Goal: Task Accomplishment & Management: Complete application form

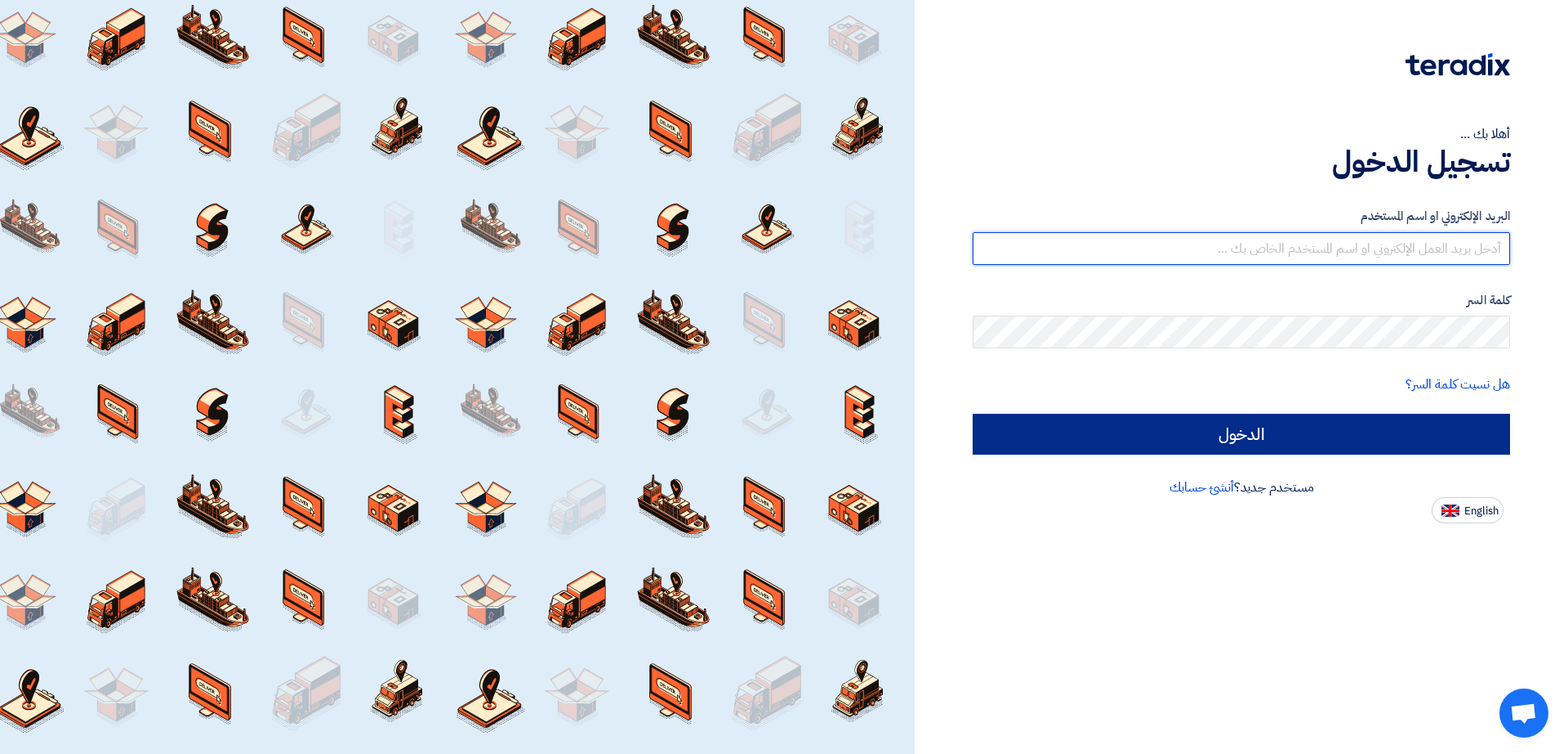
type input "[EMAIL_ADDRESS][DOMAIN_NAME]"
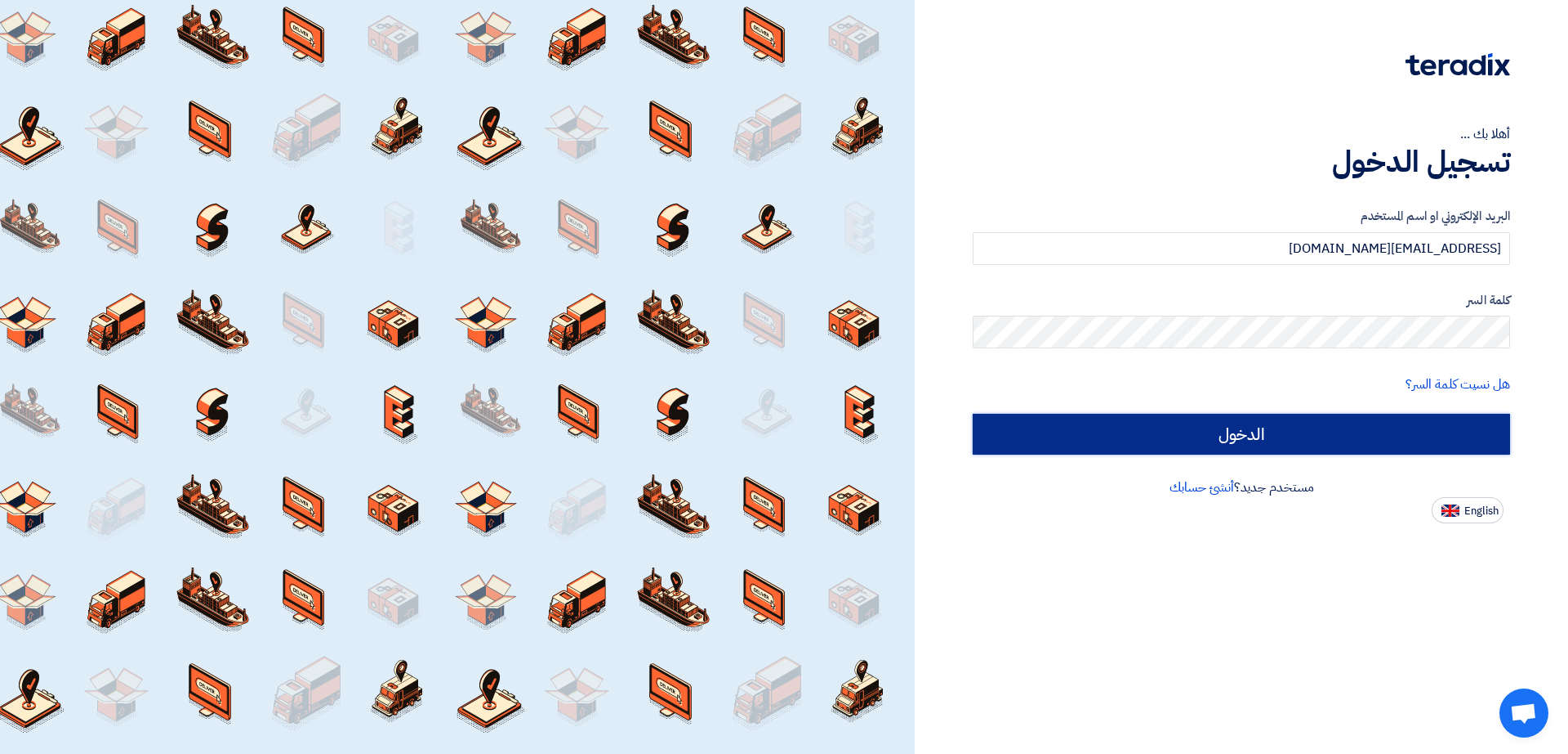
click at [1255, 438] on input "الدخول" at bounding box center [1241, 434] width 537 height 41
click at [1250, 436] on input "الدخول" at bounding box center [1241, 434] width 537 height 41
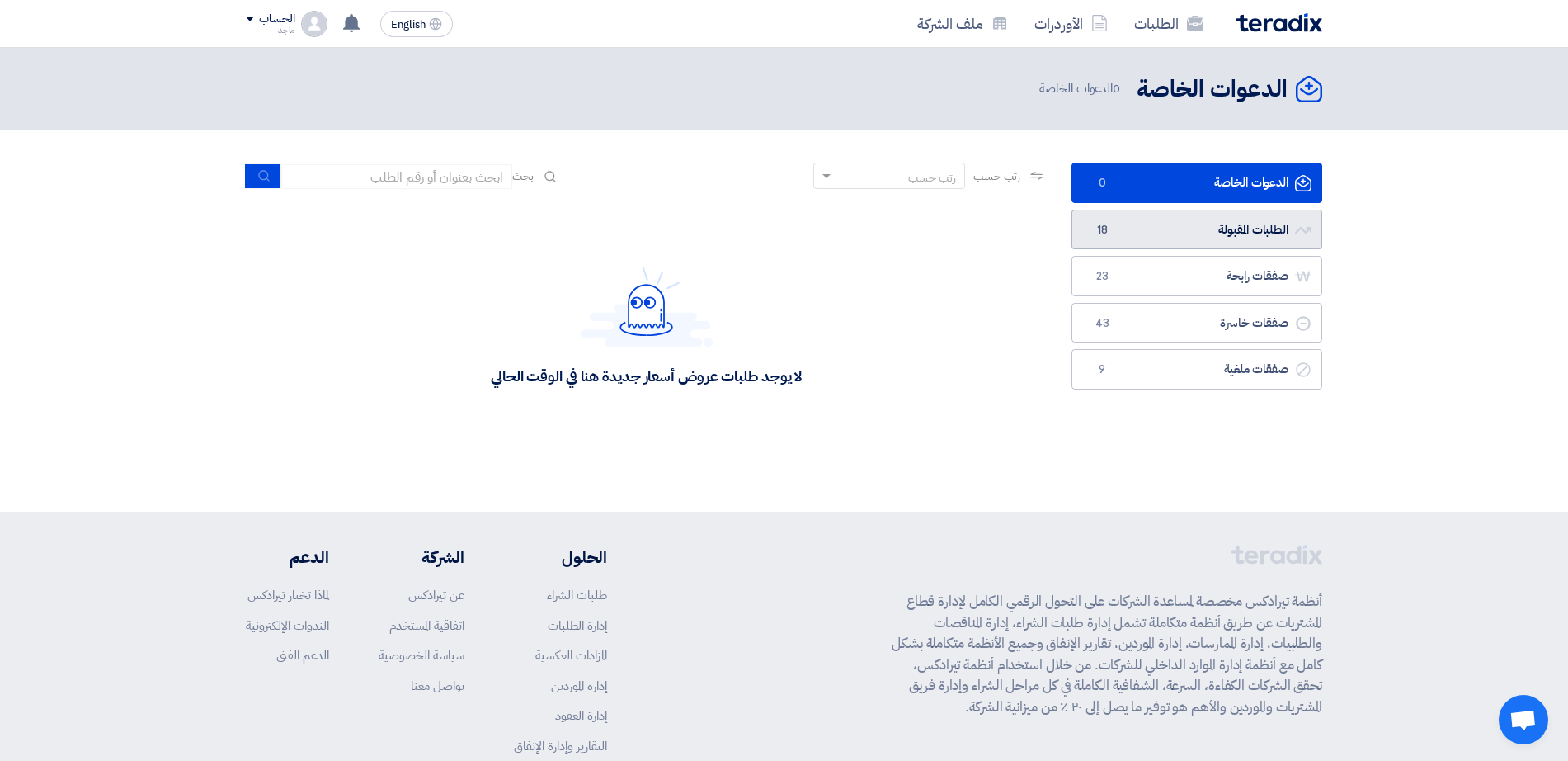
click at [1271, 241] on link "الطلبات المقبولة الطلبات المقبولة 18" at bounding box center [1197, 230] width 251 height 40
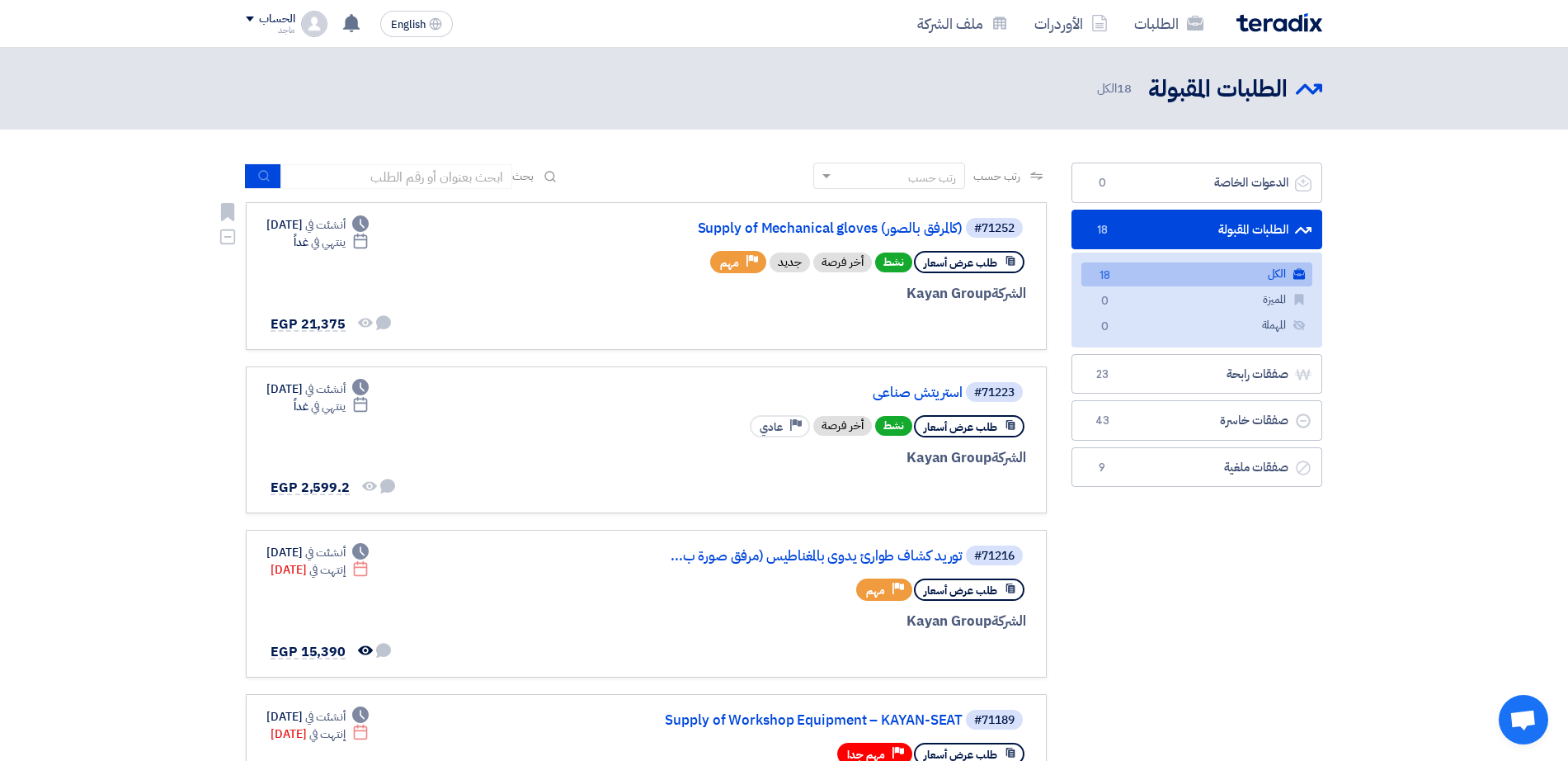
click at [840, 275] on div "طلب عرض أسعار نشط أخر فرصة جديد Priority مهم" at bounding box center [868, 262] width 316 height 29
click at [836, 236] on div "#71252 Supply of Mechanical gloves (كالمرفق بالصور)" at bounding box center [827, 228] width 396 height 23
click at [836, 232] on link "Supply of Mechanical gloves (كالمرفق بالصور)" at bounding box center [797, 228] width 330 height 14
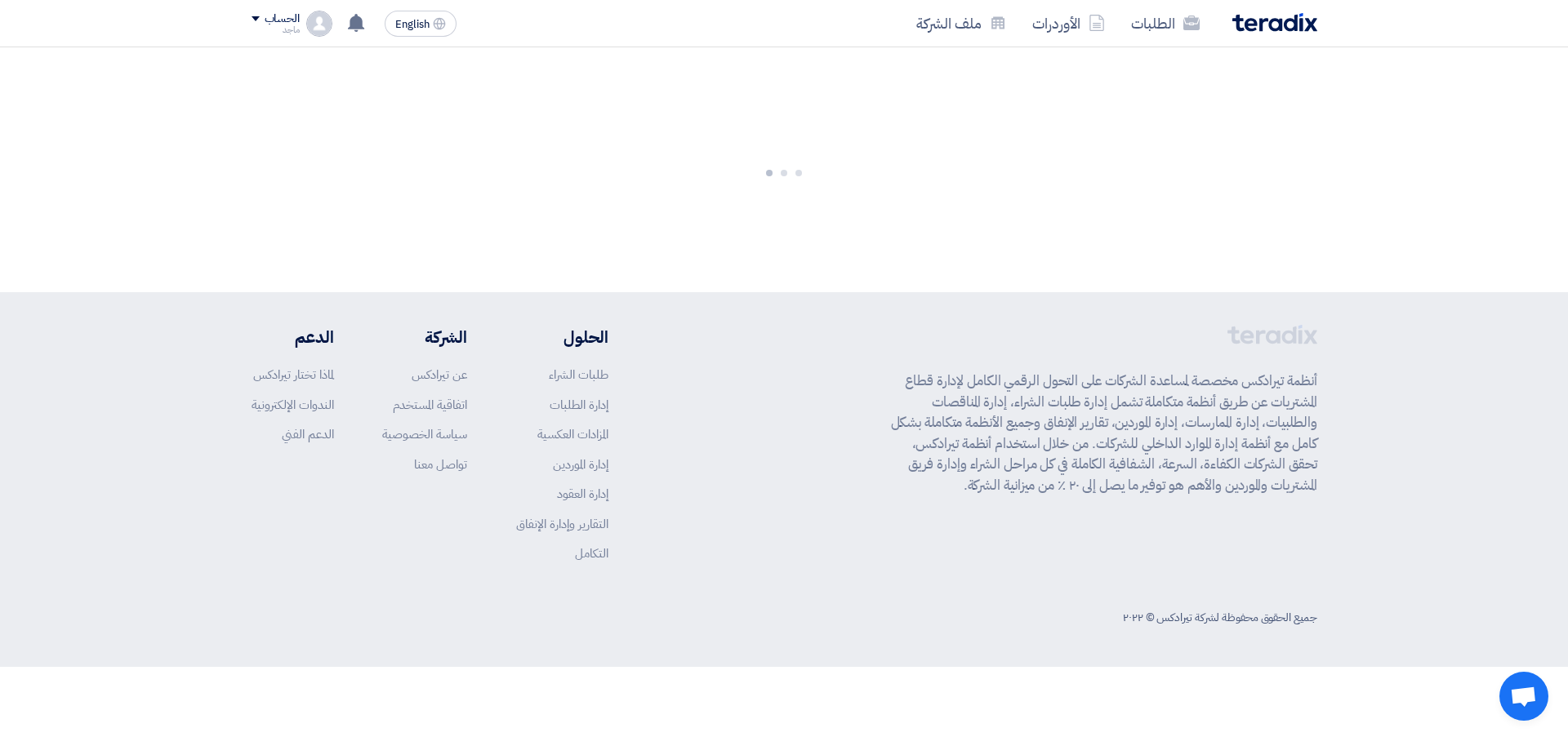
click at [828, 229] on div at bounding box center [784, 169] width 1568 height 245
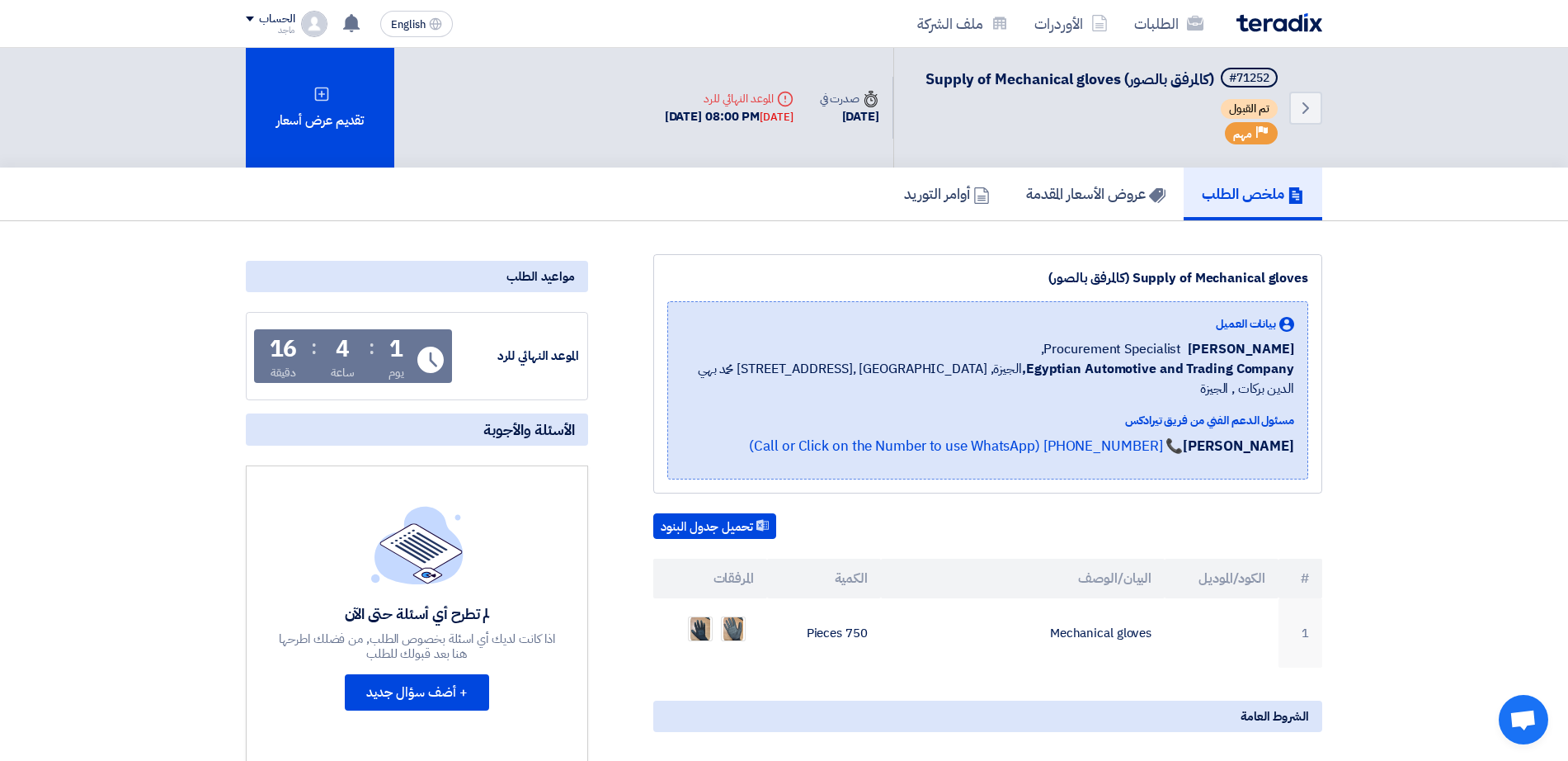
click at [836, 177] on div "ملخص الطلب عروض الأسعار المقدمة أوامر التوريد" at bounding box center [784, 193] width 1076 height 53
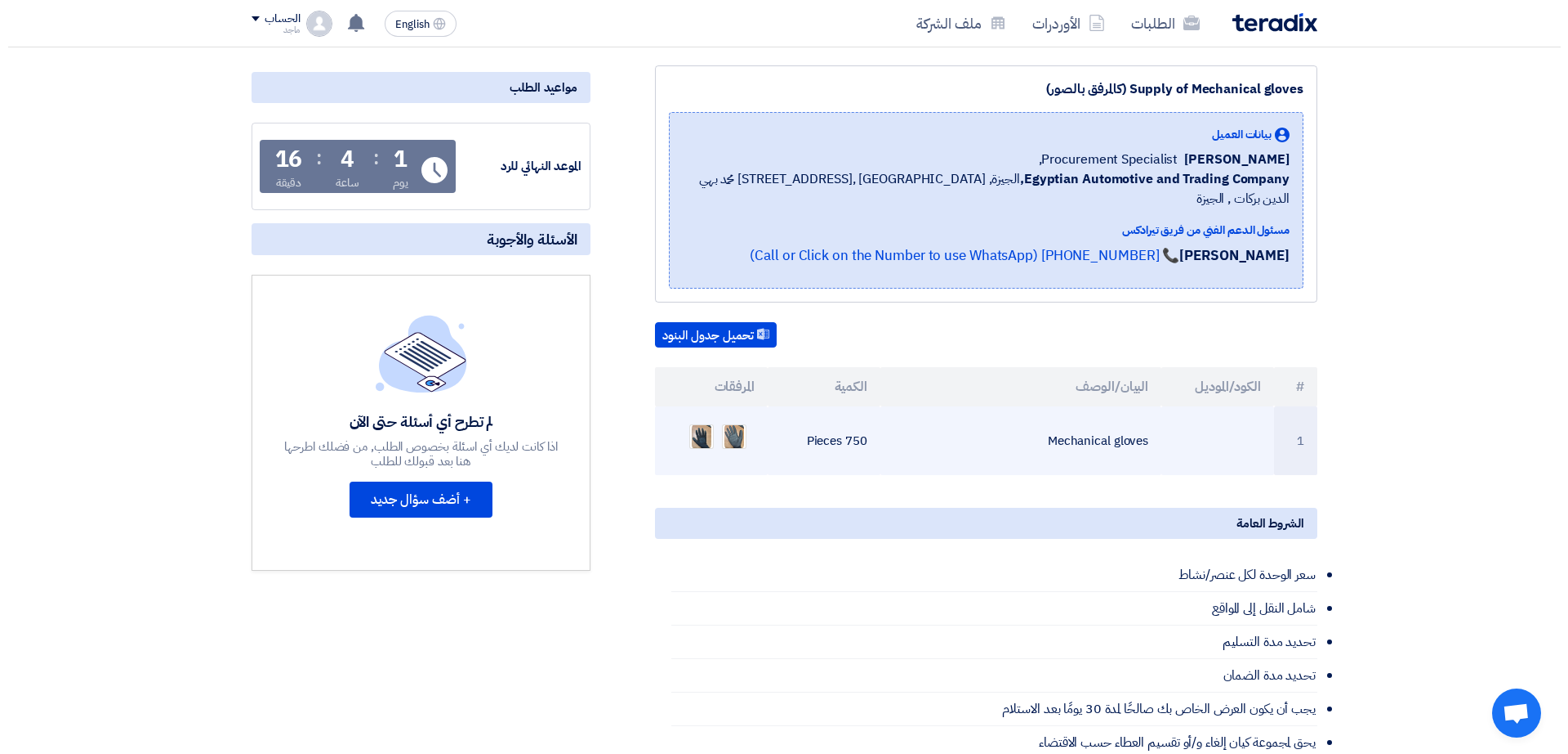
scroll to position [226, 0]
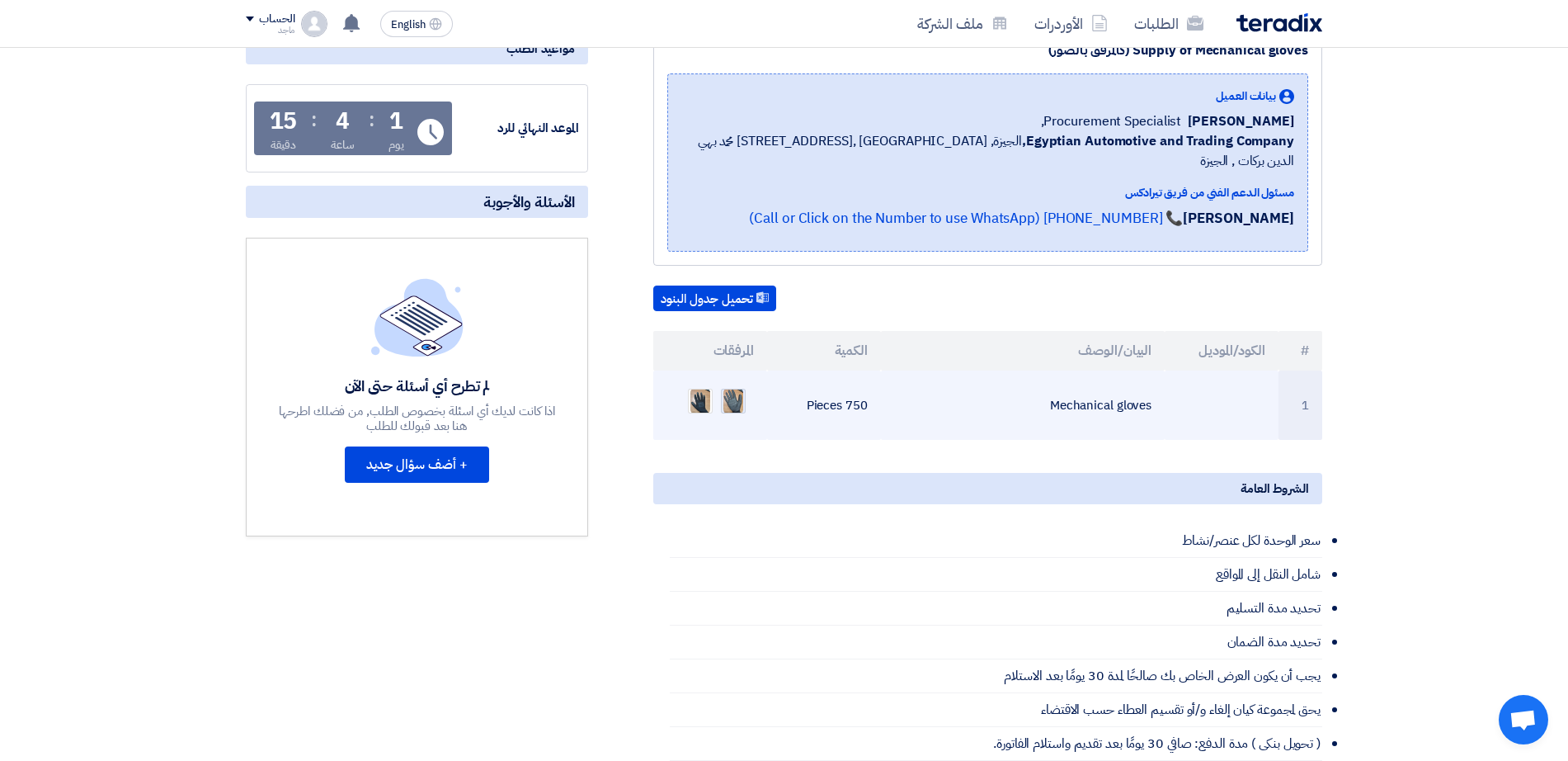
click at [740, 386] on img at bounding box center [733, 400] width 23 height 30
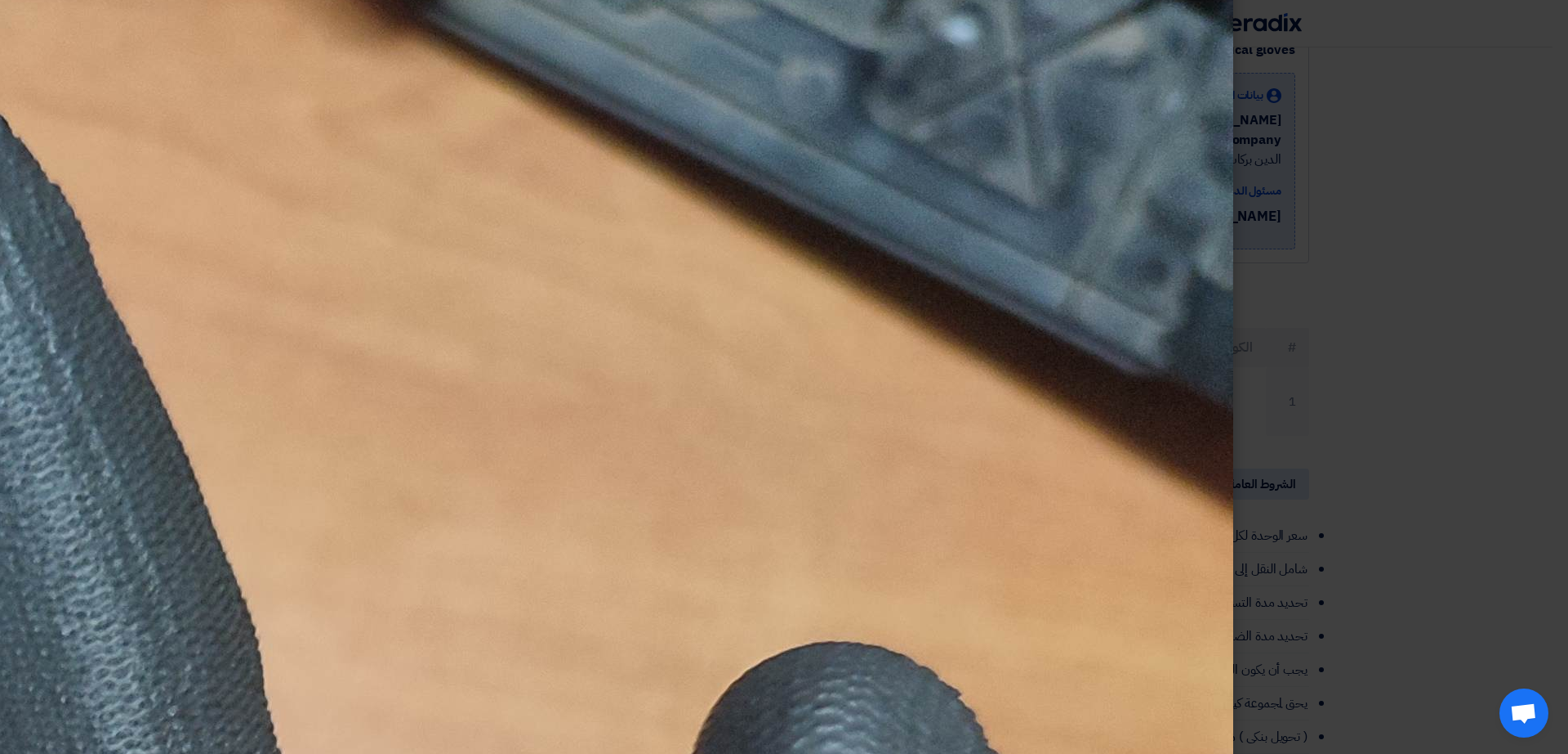
scroll to position [0, 0]
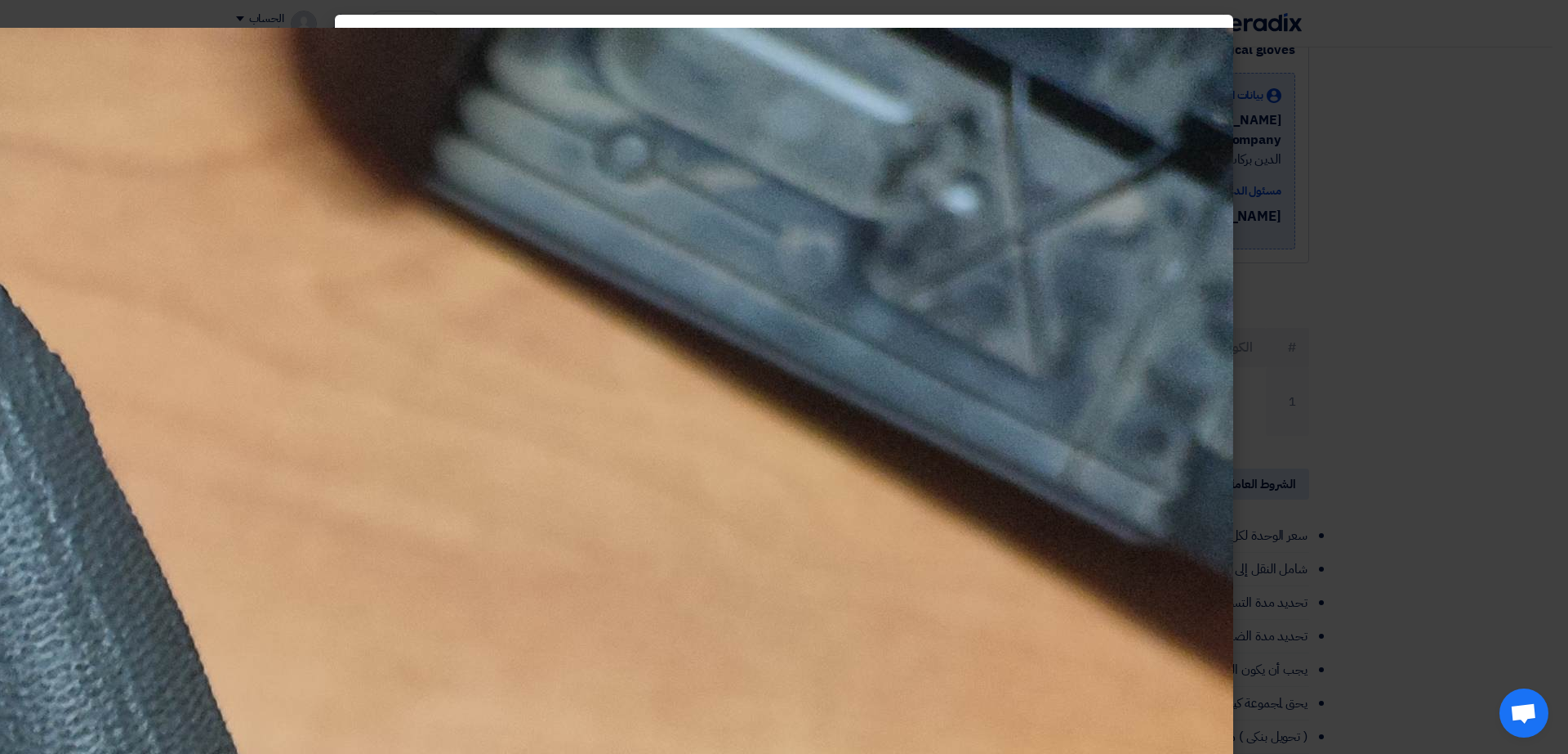
drag, startPoint x: 774, startPoint y: 140, endPoint x: 807, endPoint y: 33, distance: 112.0
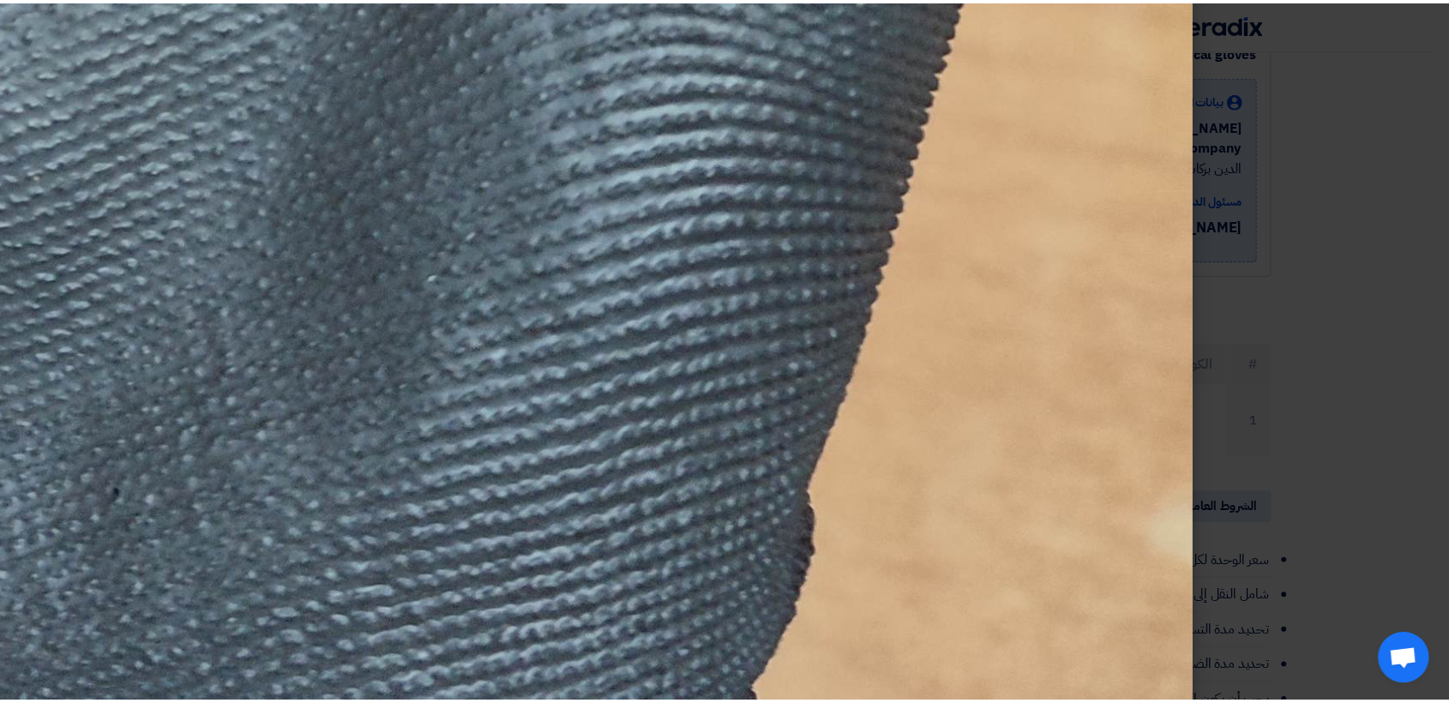
scroll to position [2784, 0]
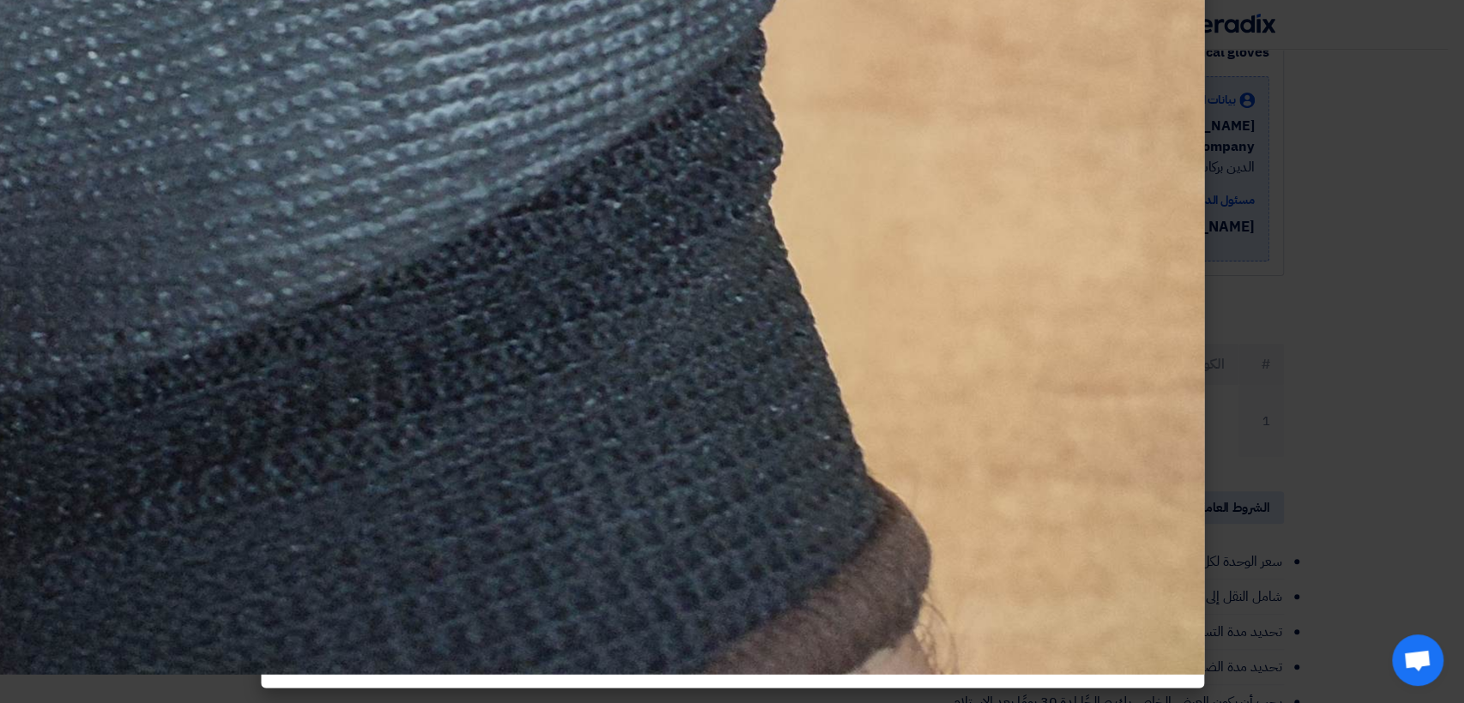
click at [1351, 214] on modal-container at bounding box center [732, 351] width 1464 height 703
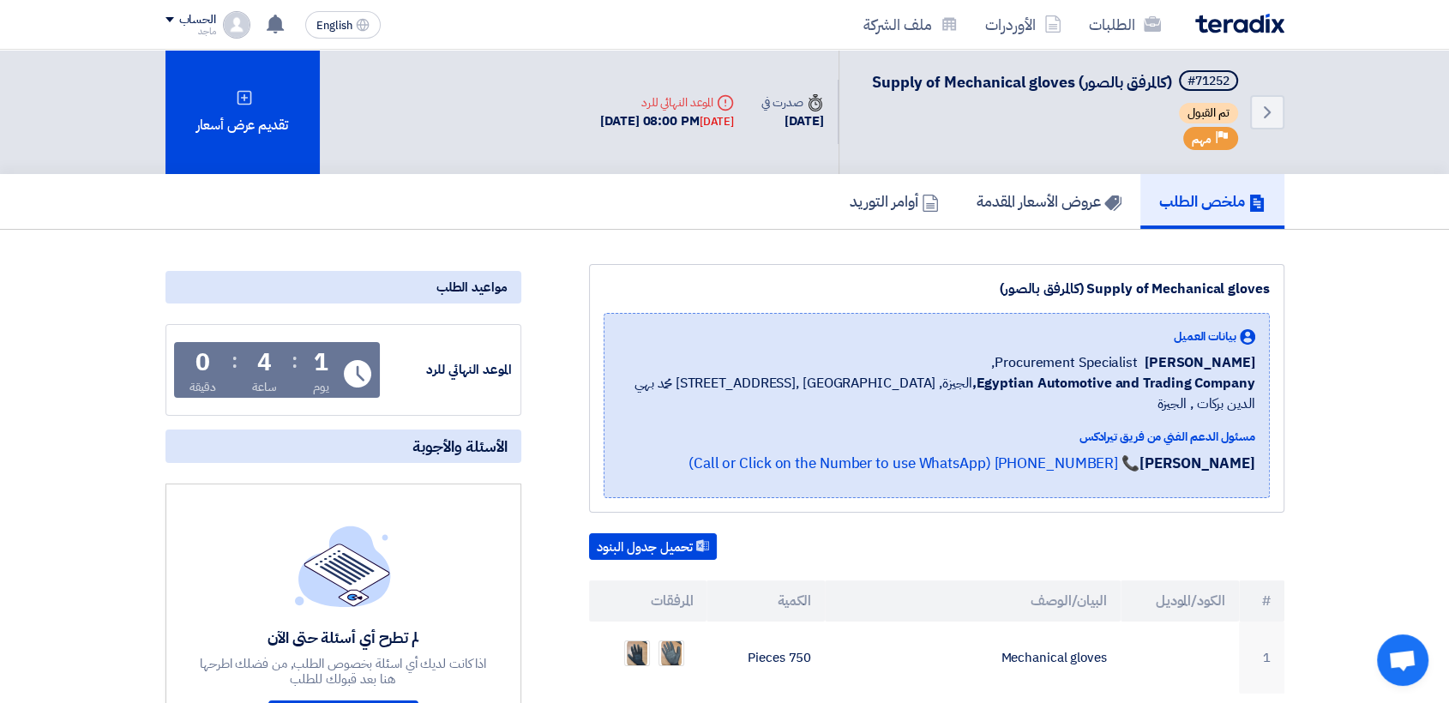
scroll to position [0, 0]
drag, startPoint x: 33, startPoint y: 161, endPoint x: 0, endPoint y: 84, distance: 84.1
click at [0, 75] on div "Back #71252 Supply of Mechanical gloves (كالمرفق بالصور) تم القبول Priority مهم…" at bounding box center [724, 112] width 1449 height 124
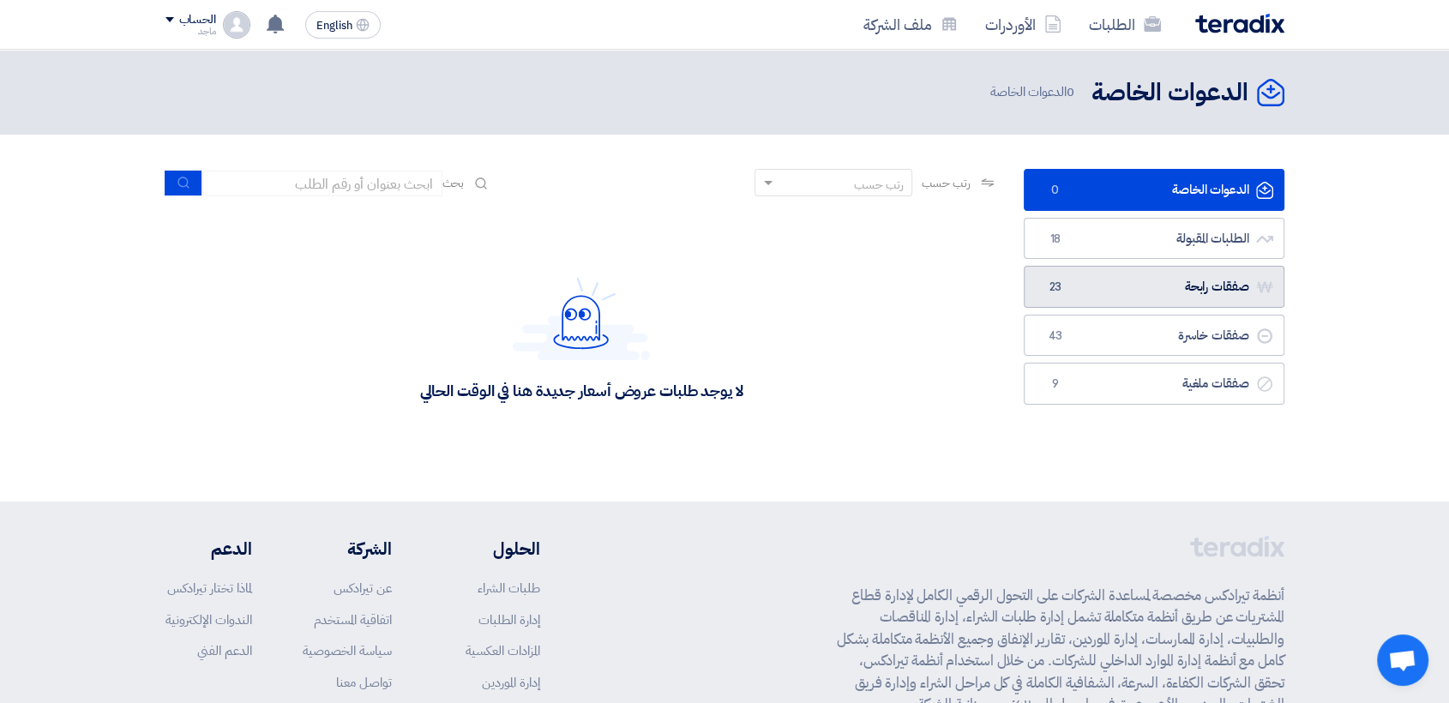
click at [1218, 280] on link "صفقات رابحة صفقات رابحة 23" at bounding box center [1154, 287] width 261 height 42
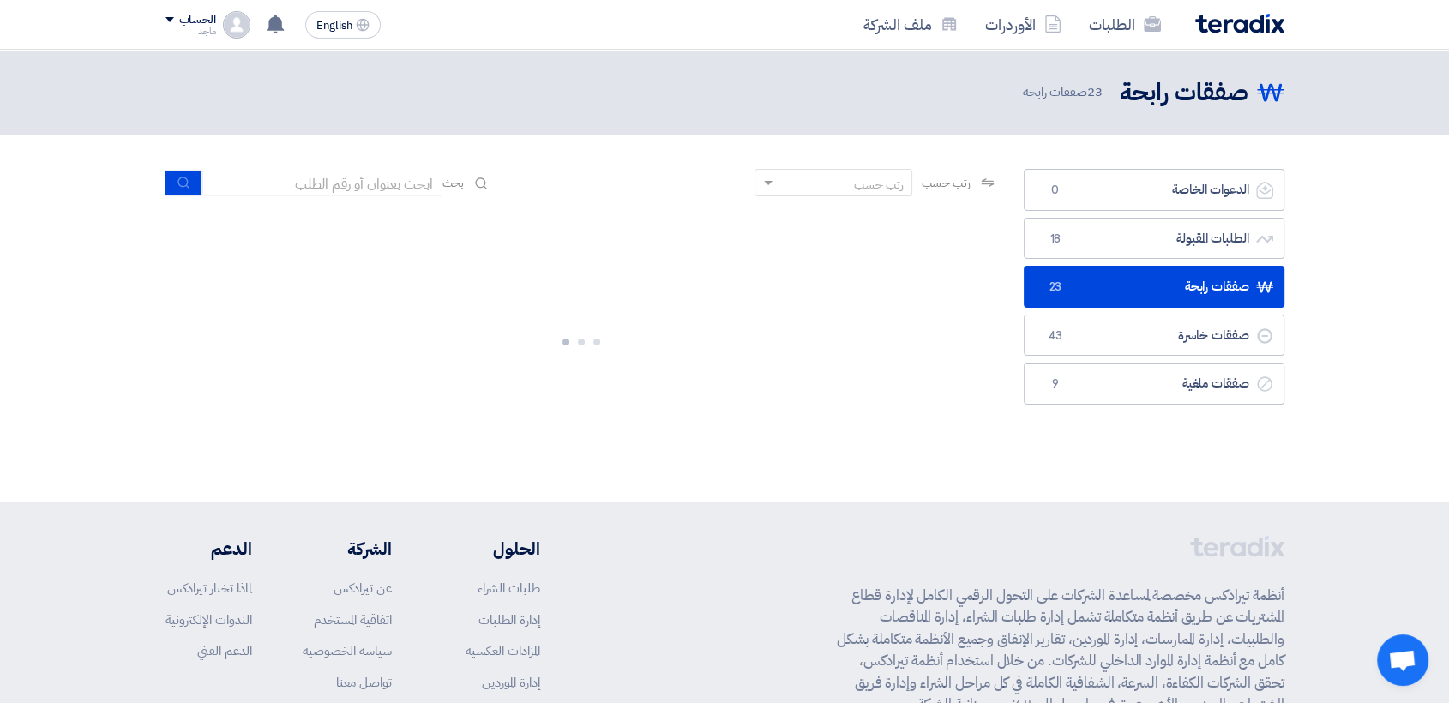
click at [1218, 280] on link "صفقات رابحة صفقات رابحة 23" at bounding box center [1154, 287] width 261 height 42
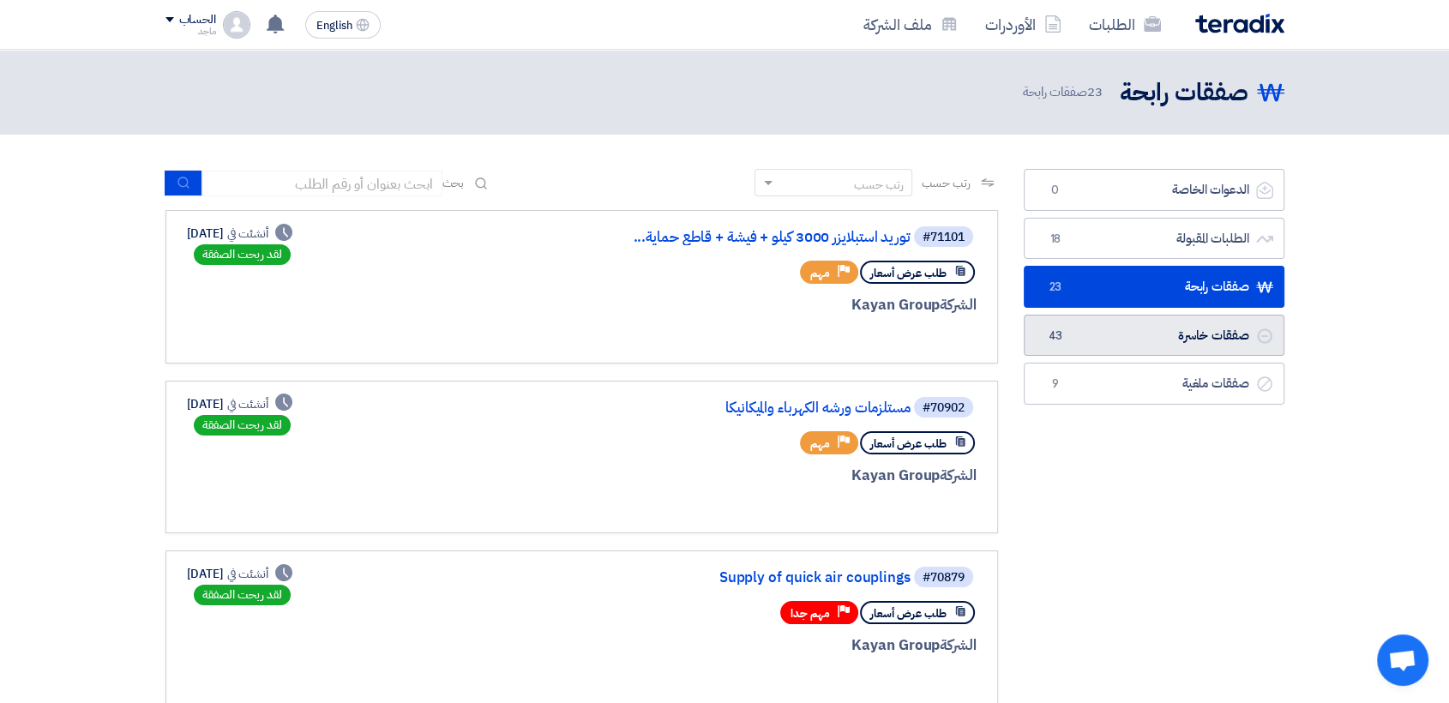
click at [1201, 333] on link "صفقات خاسرة صفقات خاسرة 43" at bounding box center [1154, 336] width 261 height 42
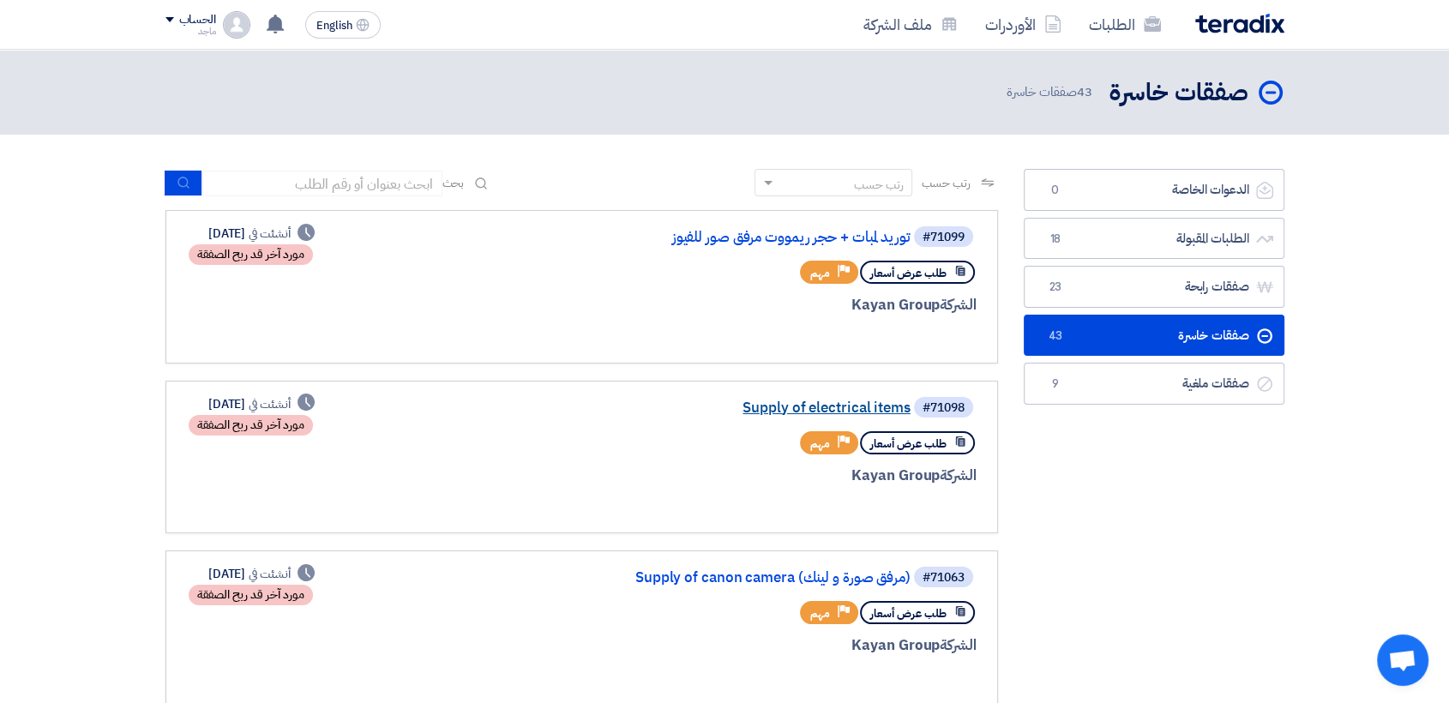
click at [797, 402] on link "Supply of electrical items" at bounding box center [739, 407] width 343 height 15
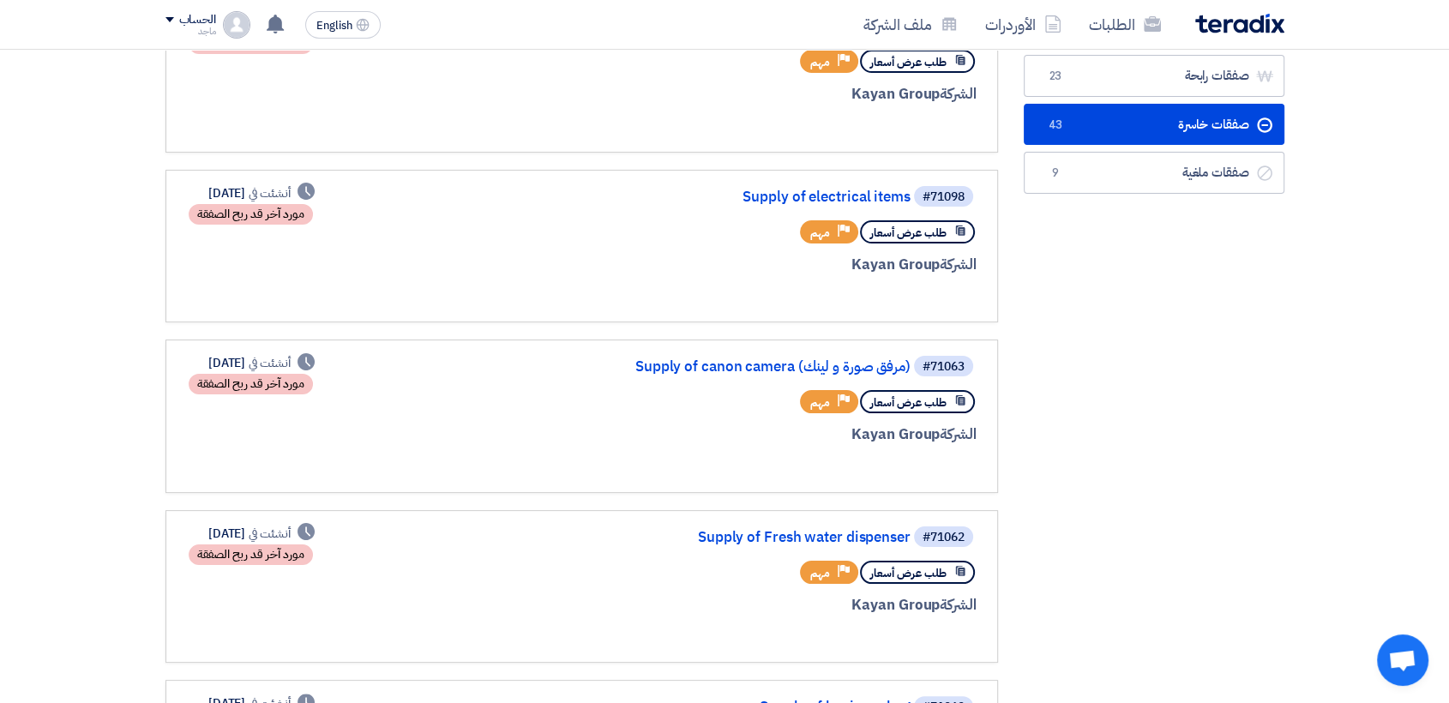
scroll to position [227, 0]
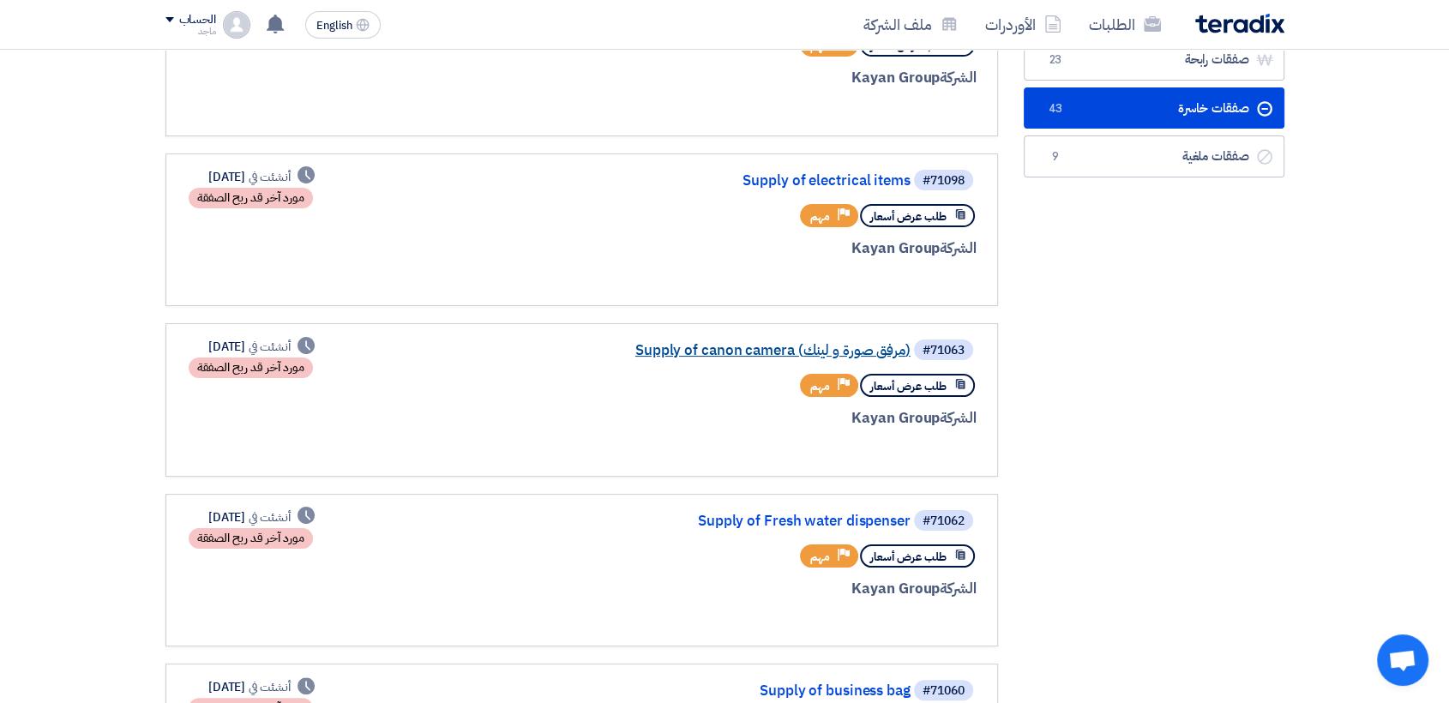
click at [851, 353] on link "Supply of canon camera (مرفق صورة و لينك)" at bounding box center [739, 350] width 343 height 15
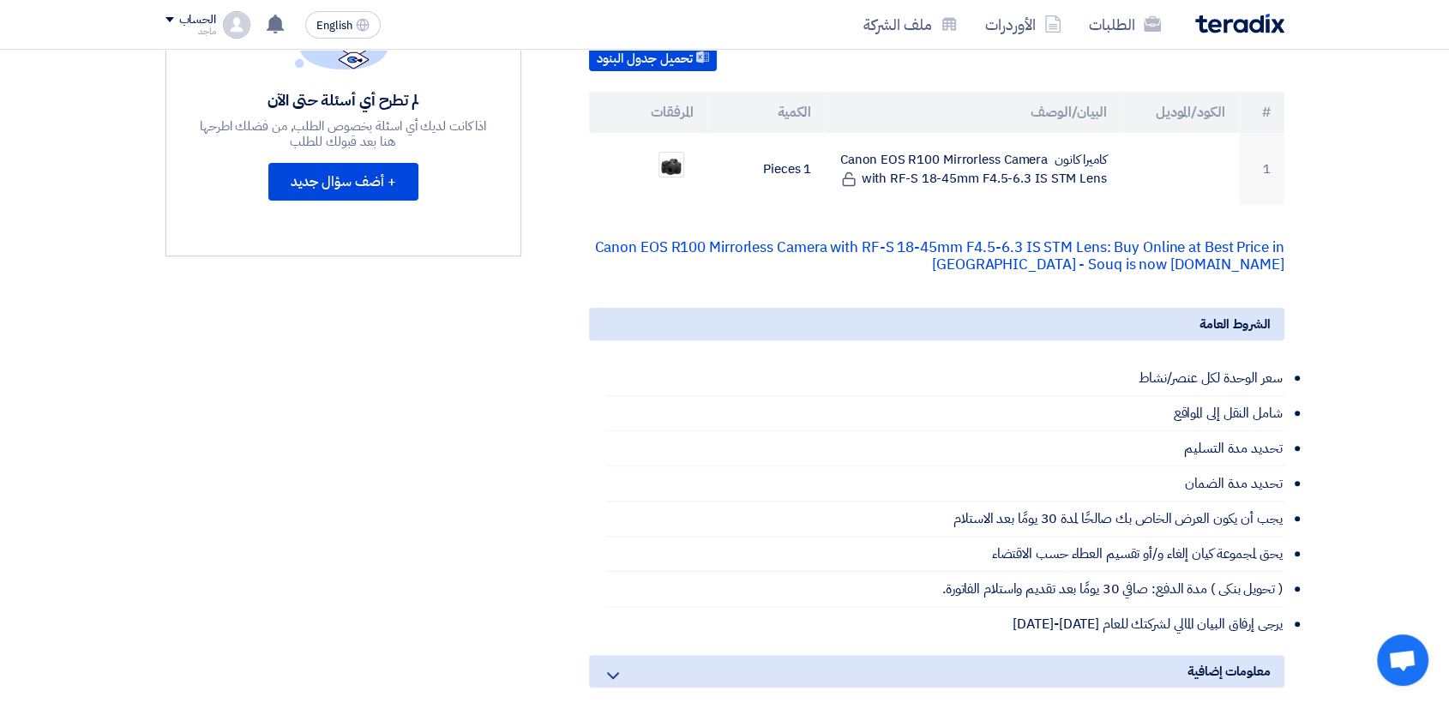
scroll to position [491, 0]
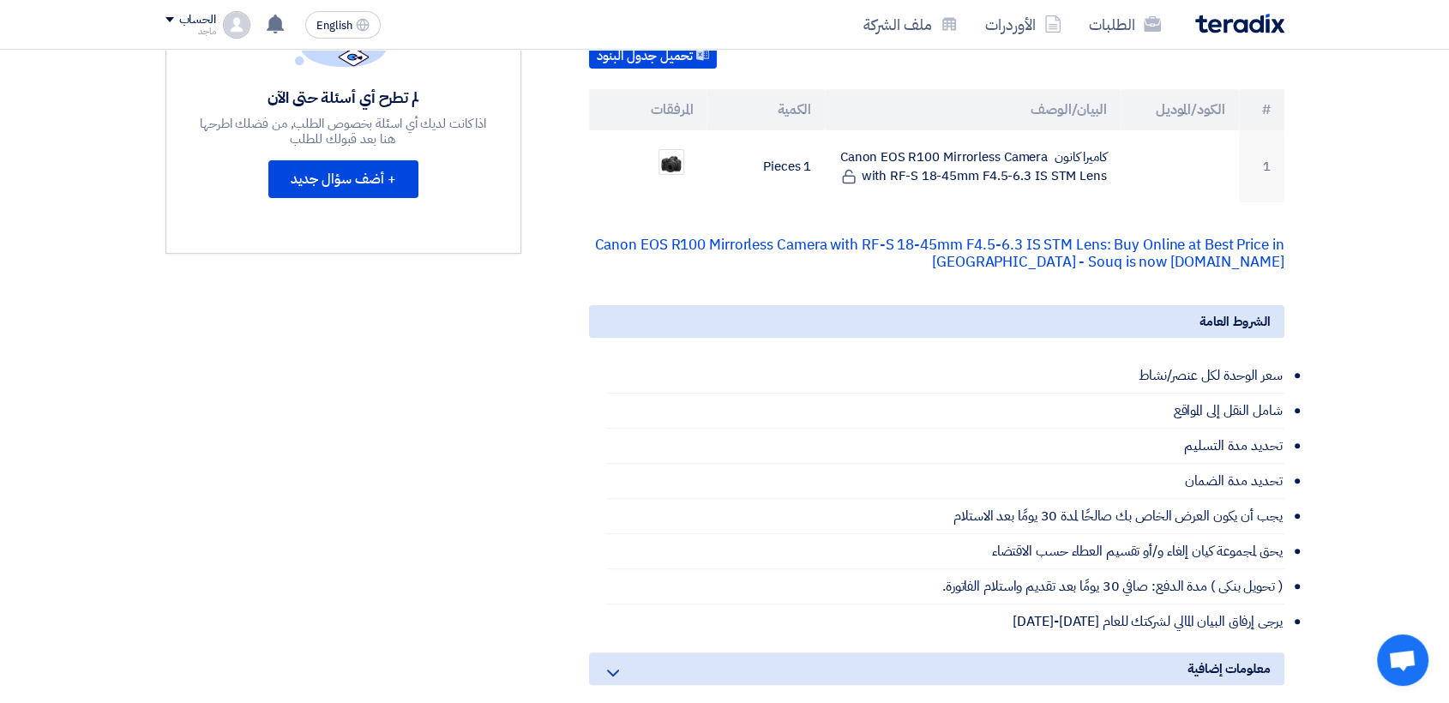
drag, startPoint x: 718, startPoint y: 295, endPoint x: 483, endPoint y: 242, distance: 240.9
click at [483, 242] on div "Supply of canon camera (مرفق صورة و لينك) بيانات العميل [PERSON_NAME] Procureme…" at bounding box center [725, 328] width 1145 height 1110
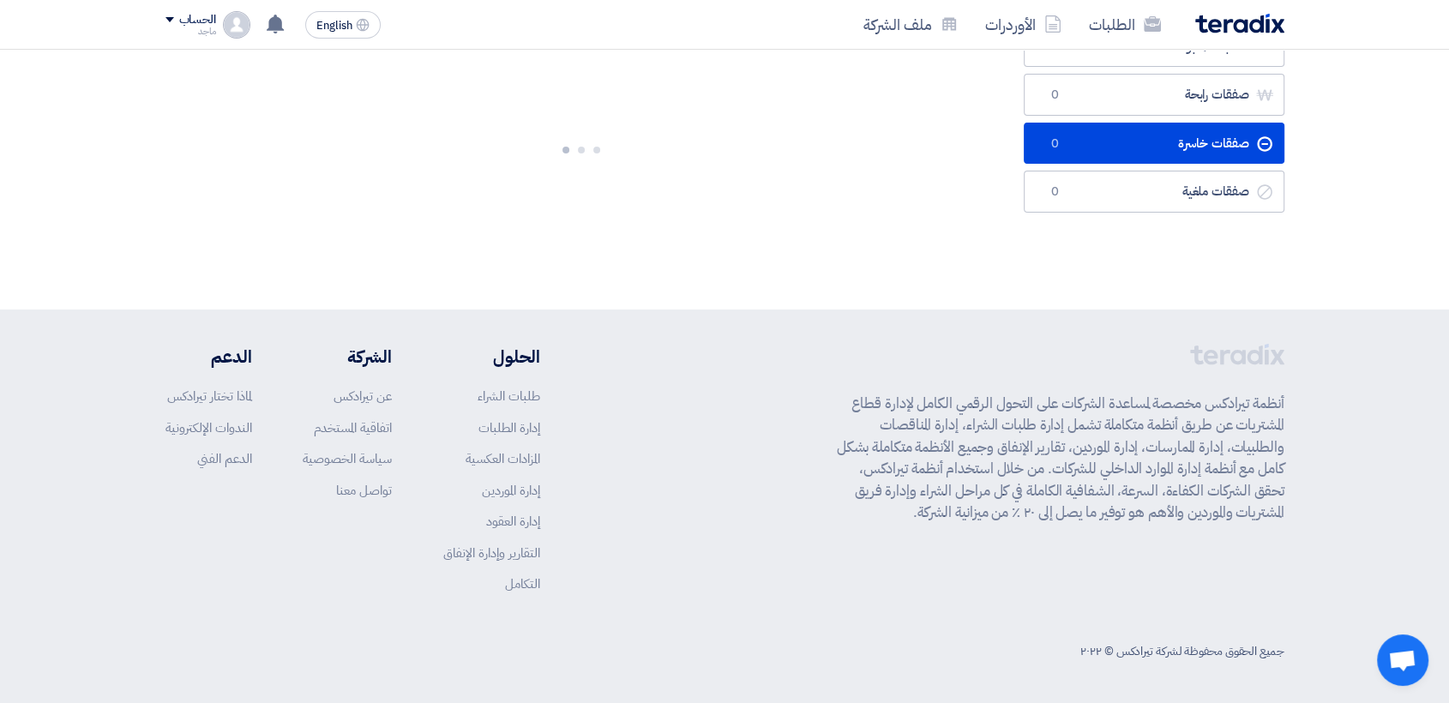
scroll to position [0, 0]
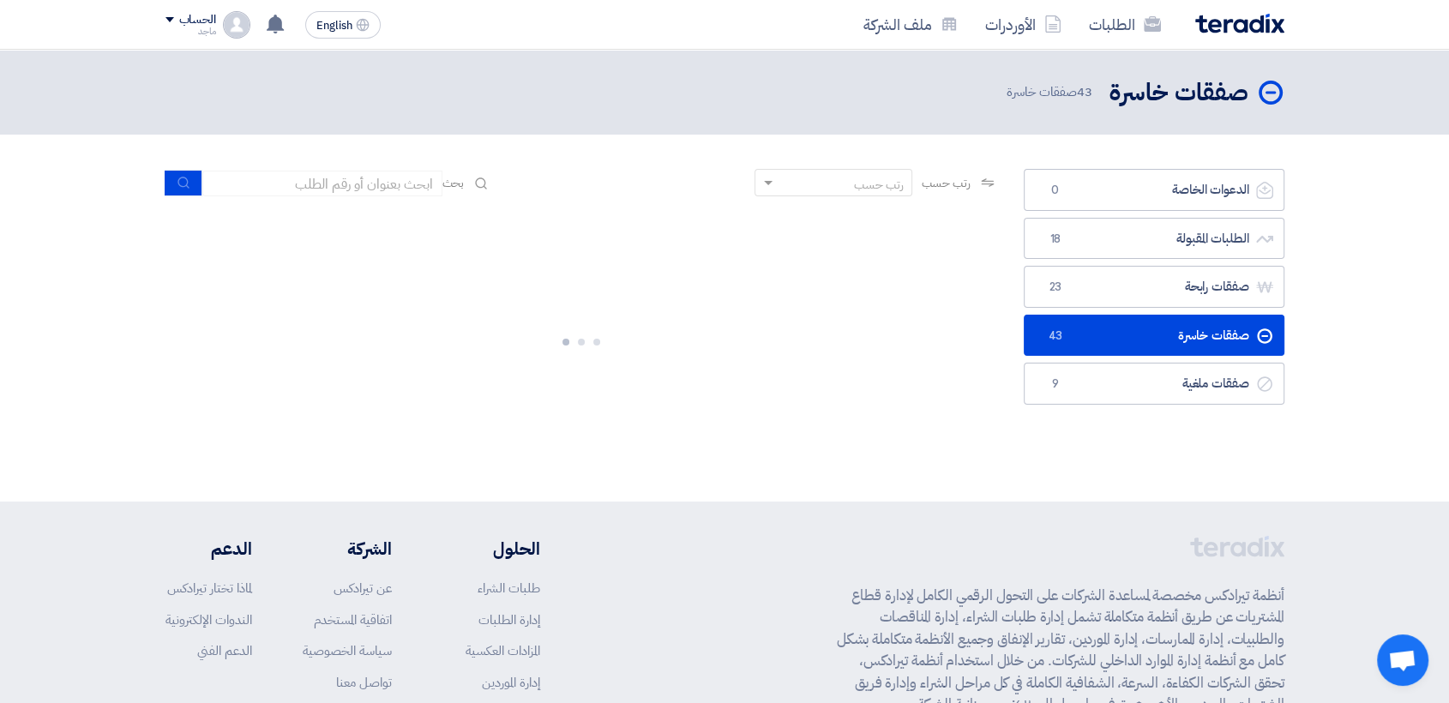
click at [728, 69] on header "صفقات خاسرة صفقات خاسرة 43 صفقات خاسرة" at bounding box center [724, 92] width 1449 height 85
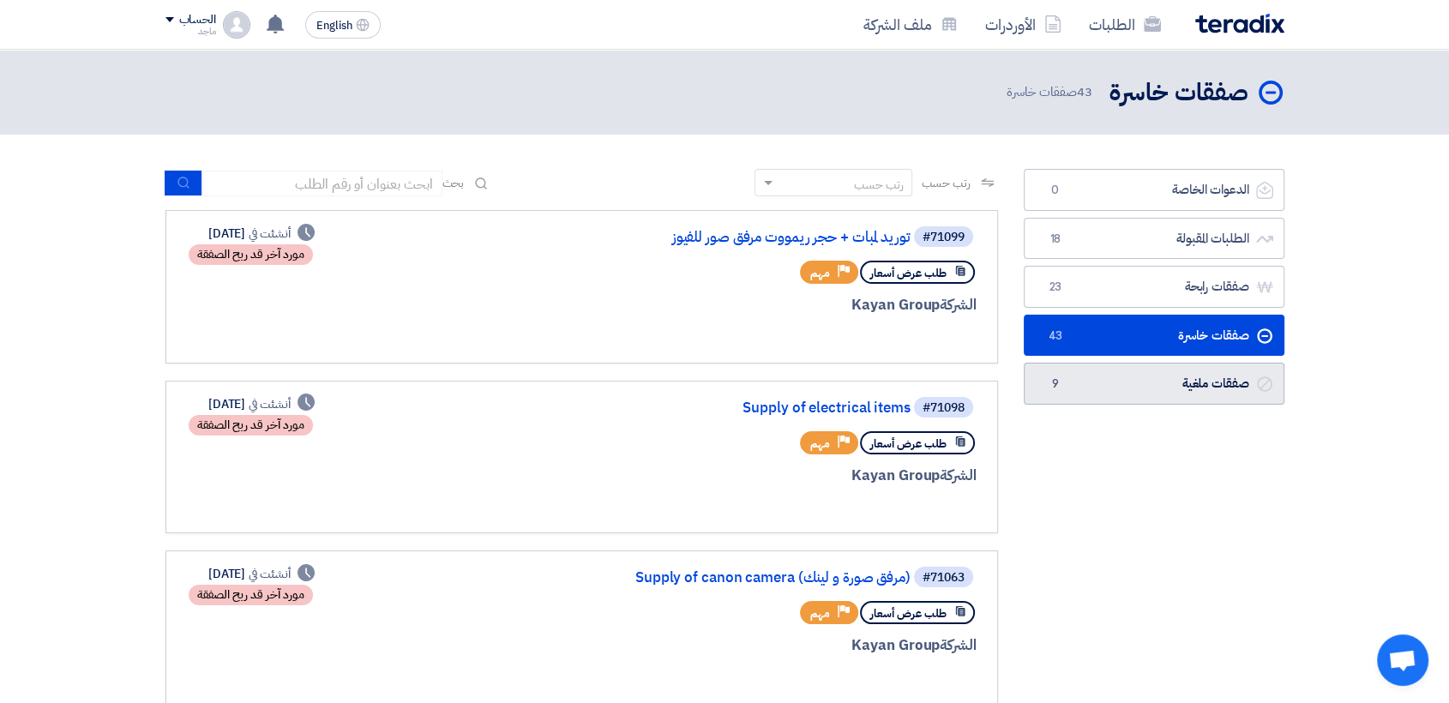
click at [1217, 383] on link "صفقات ملغية صفقات ملغية 9" at bounding box center [1154, 384] width 261 height 42
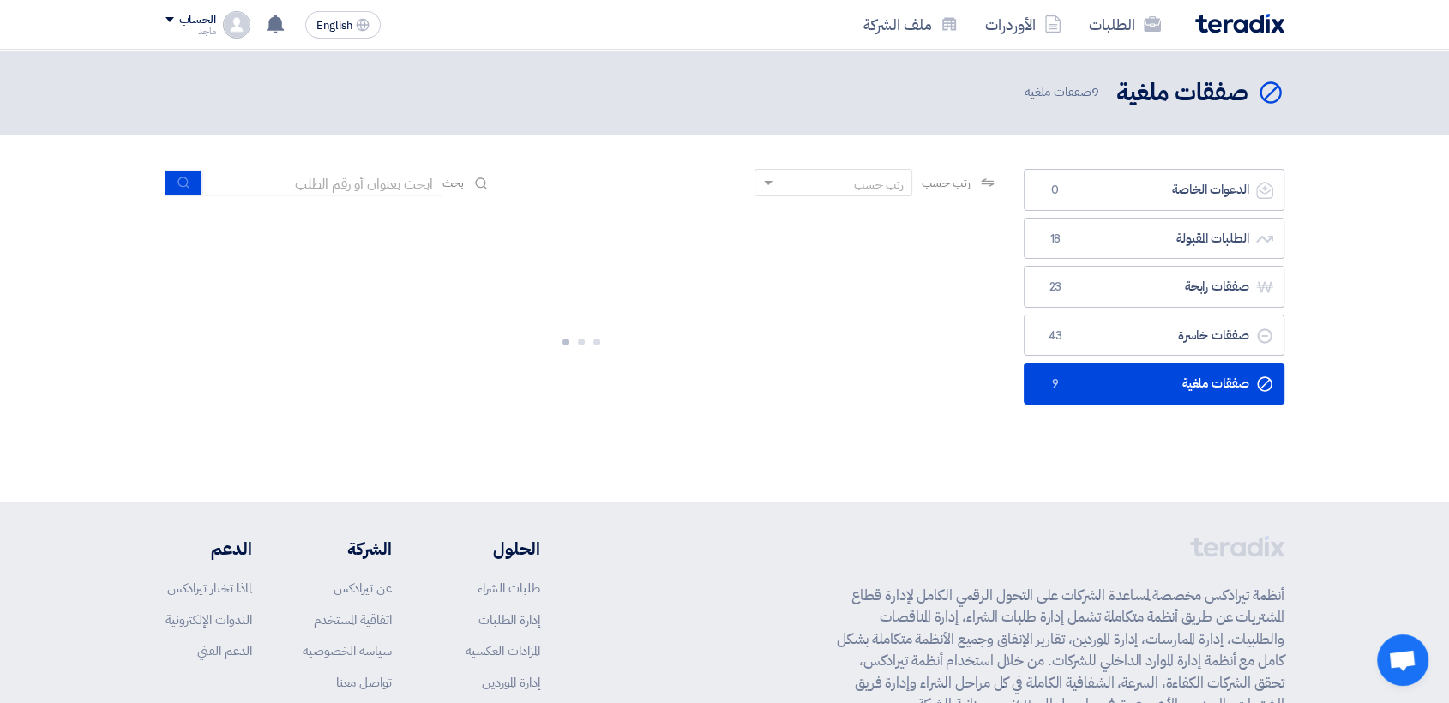
click at [1217, 383] on link "صفقات ملغية صفقات ملغية 9" at bounding box center [1154, 384] width 261 height 42
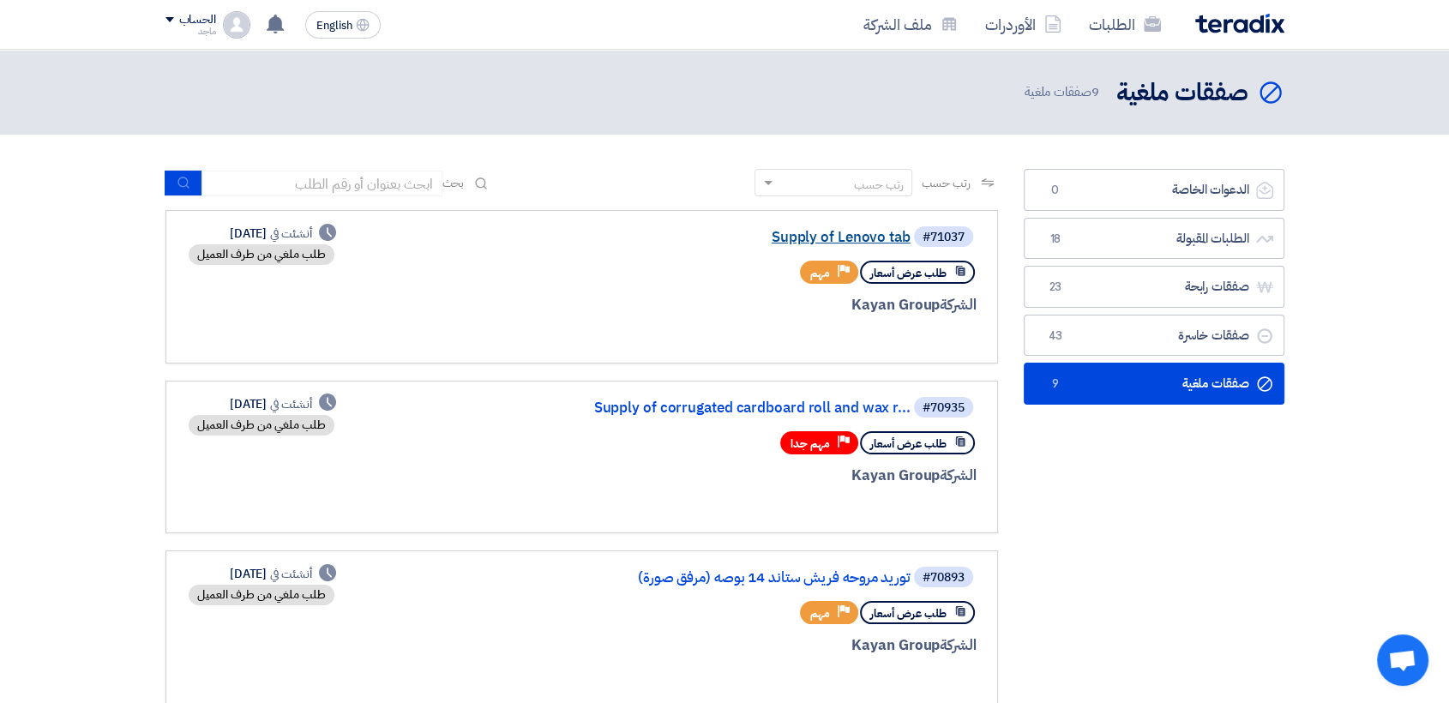
click at [826, 243] on link "Supply of Lenovo tab" at bounding box center [739, 237] width 343 height 15
click at [806, 412] on link "Supply of corrugated cardboard roll and wax r..." at bounding box center [739, 407] width 343 height 15
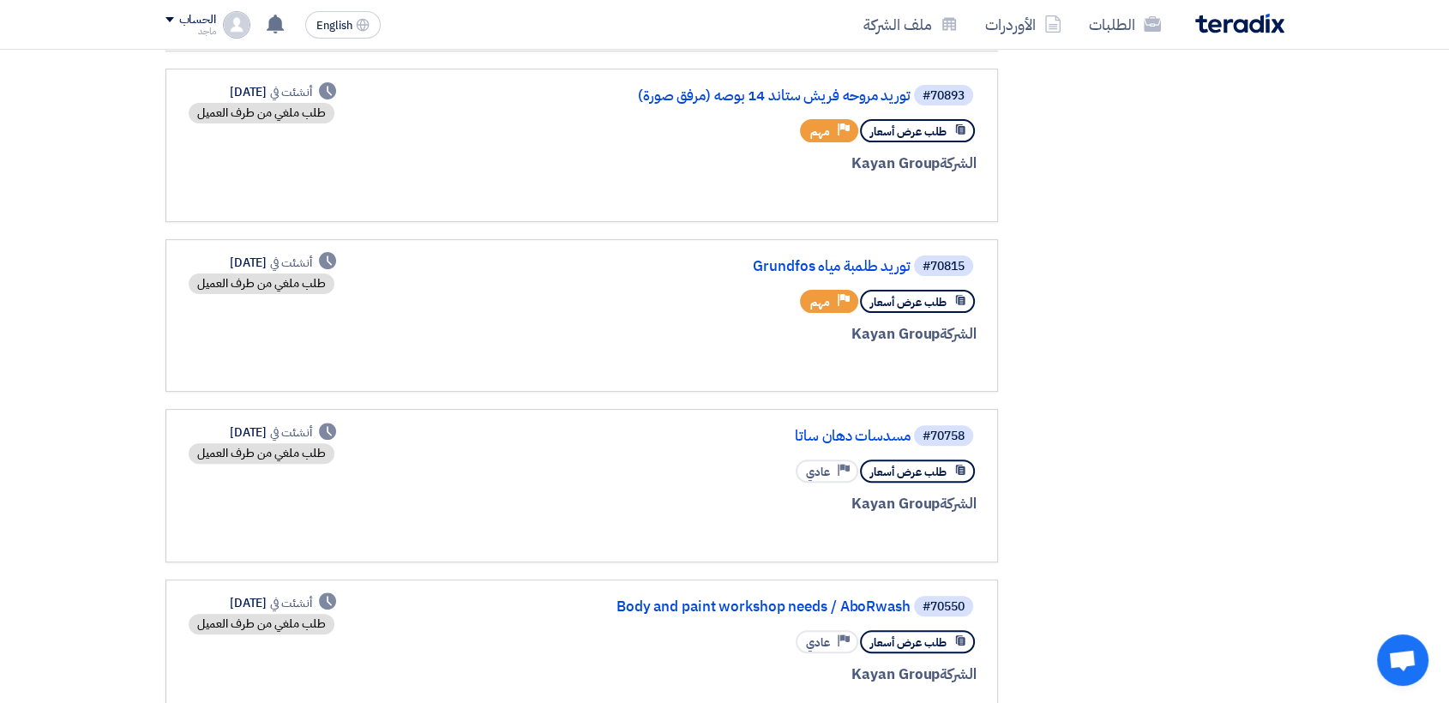
scroll to position [497, 0]
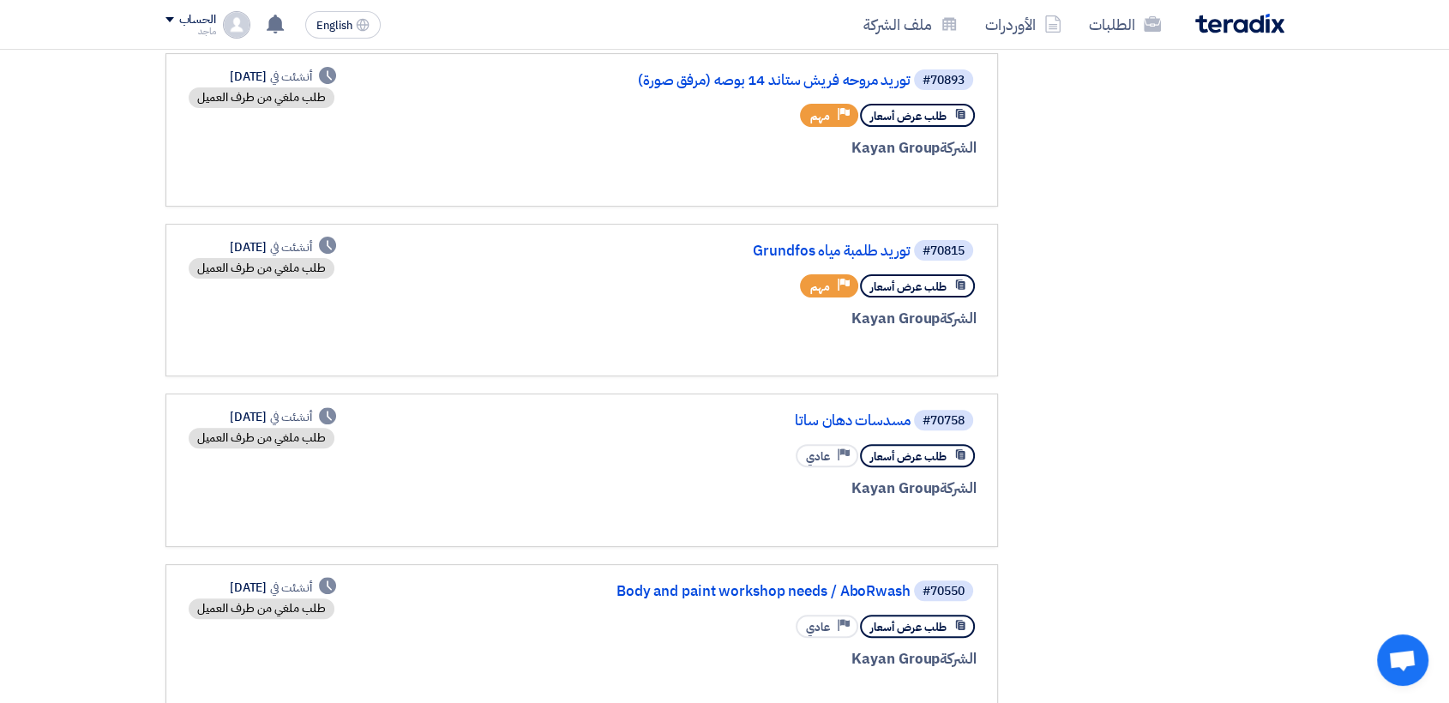
click at [823, 605] on div "#70550 Body and paint workshop needs / AboRwash طلب عرض أسعار Priority عادي الش…" at bounding box center [770, 641] width 412 height 124
drag, startPoint x: 823, startPoint y: 605, endPoint x: 817, endPoint y: 571, distance: 34.8
click at [823, 605] on div "#70550 Body and paint workshop needs / AboRwash طلب عرض أسعار Priority عادي الش…" at bounding box center [770, 641] width 412 height 124
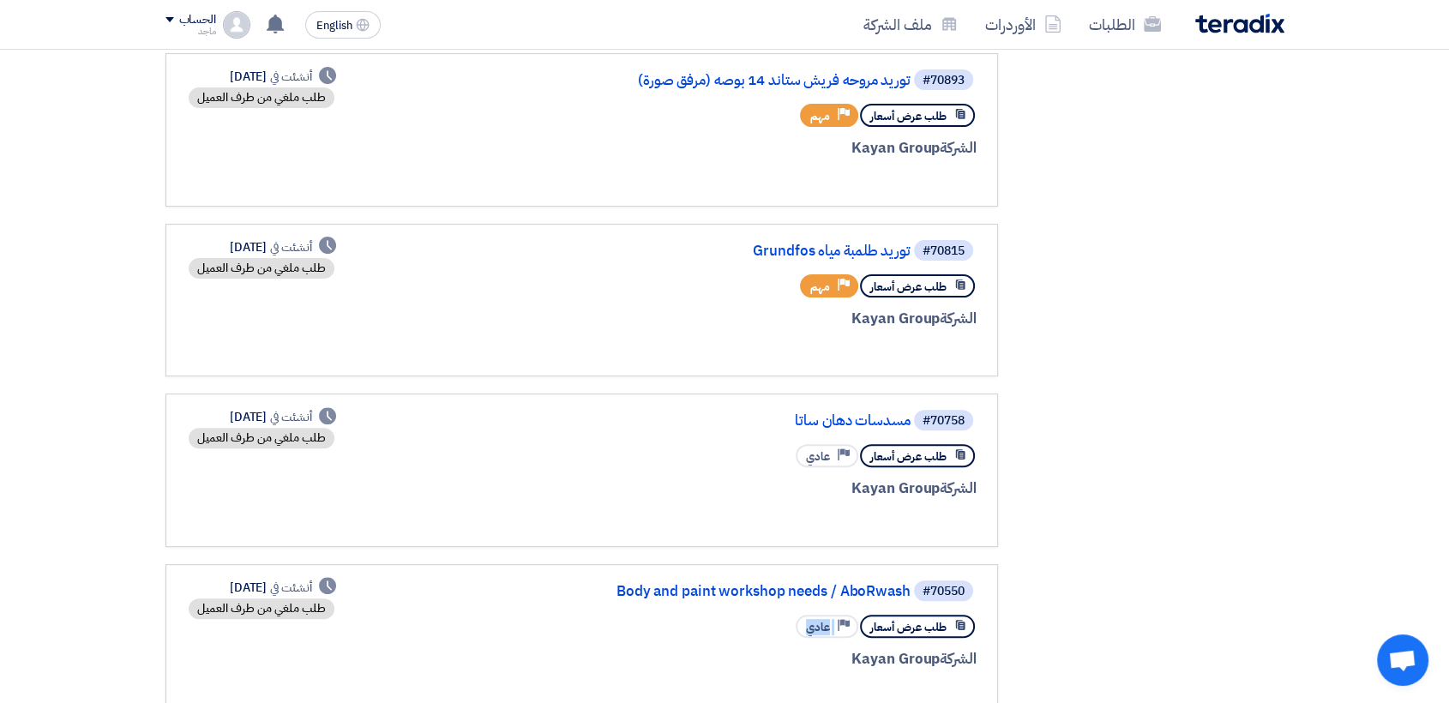
click at [823, 605] on div "#70550 Body and paint workshop needs / AboRwash طلب عرض أسعار Priority عادي الش…" at bounding box center [770, 641] width 412 height 124
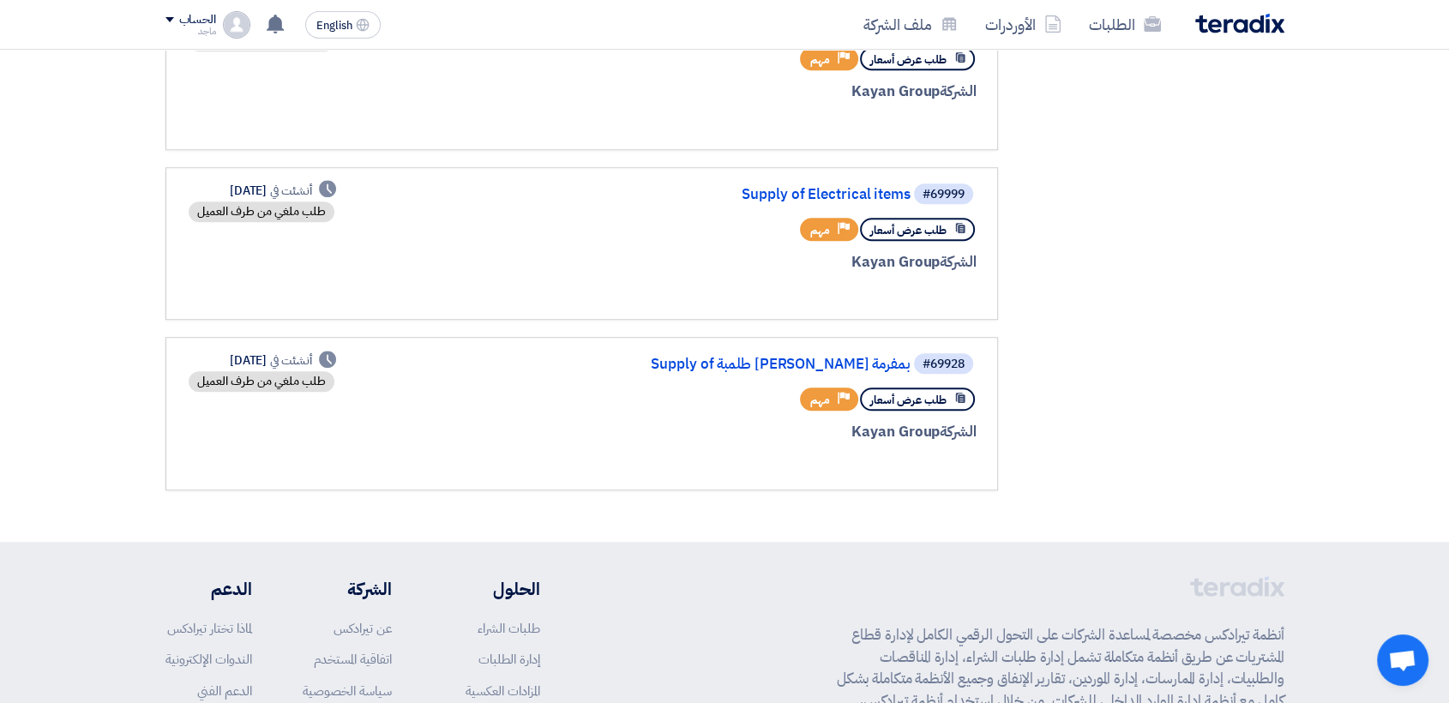
scroll to position [1235, 0]
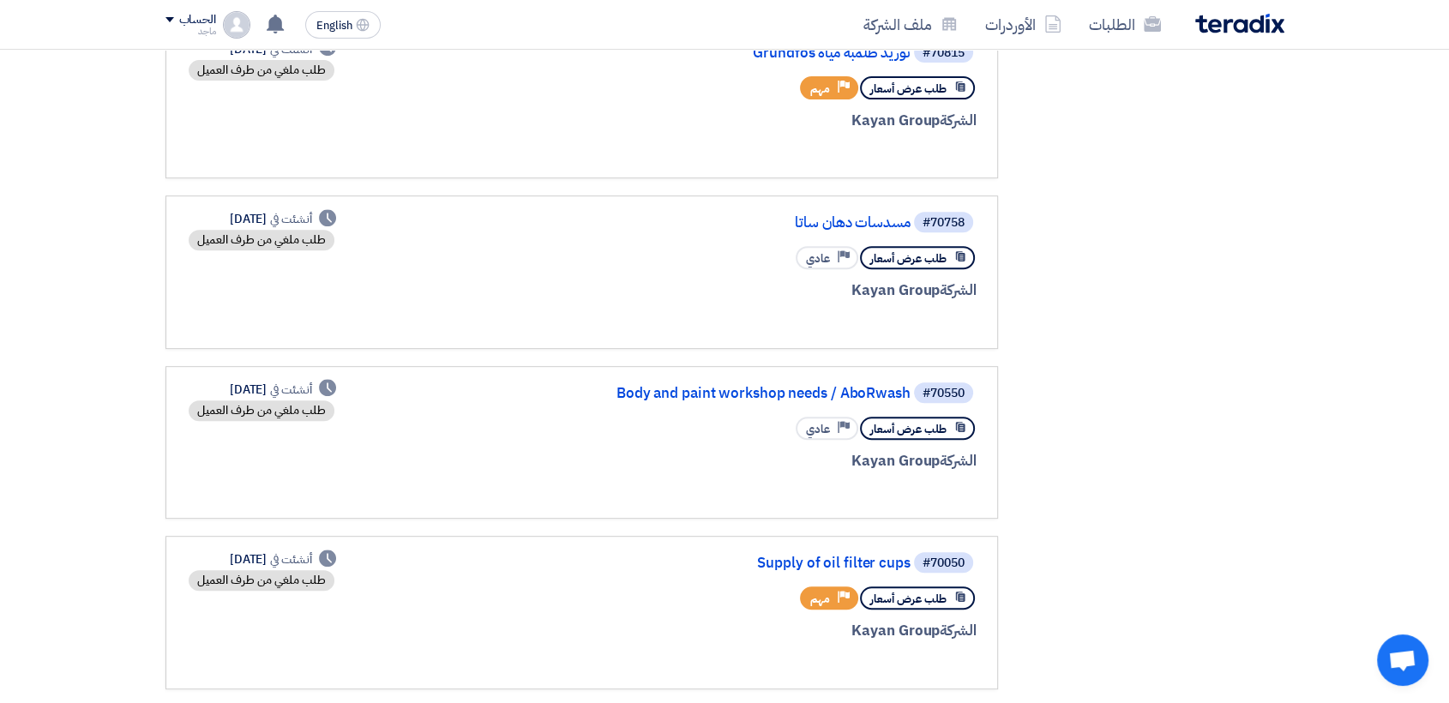
scroll to position [675, 0]
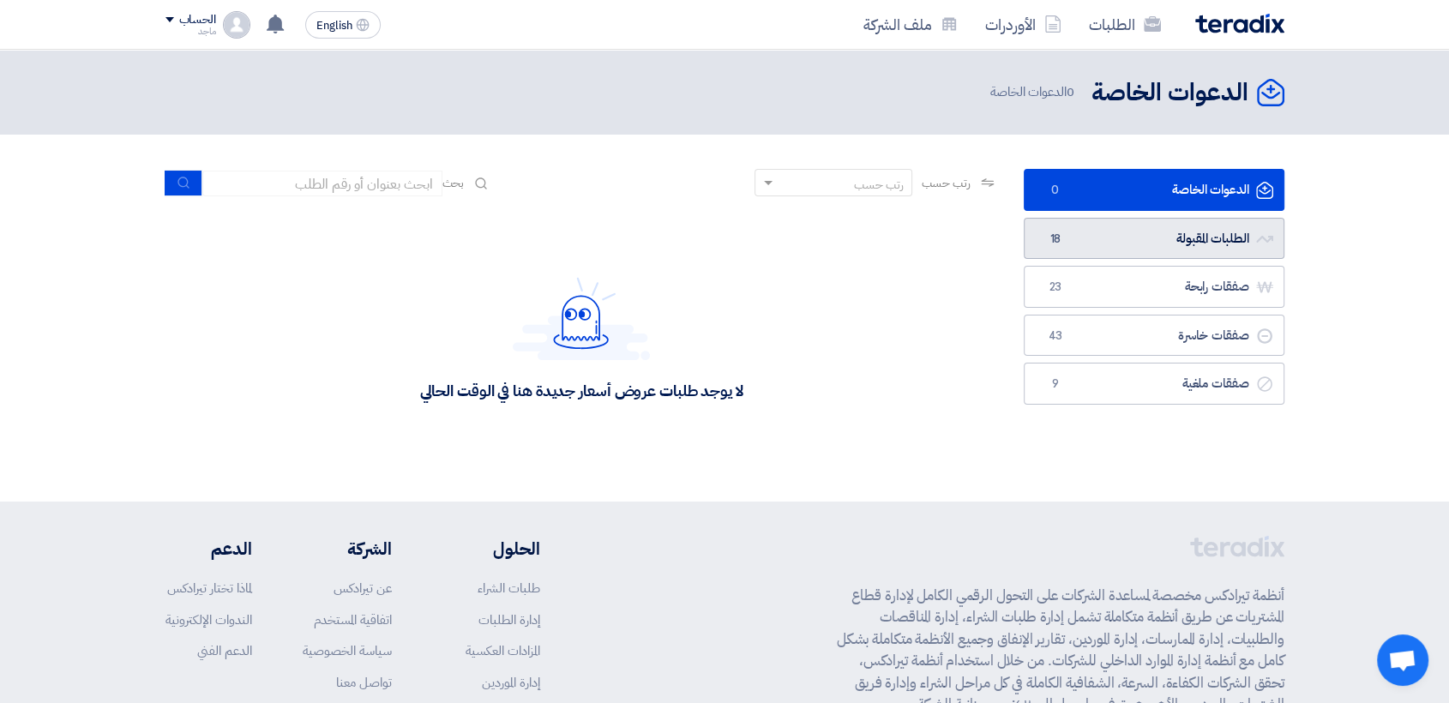
click at [1130, 246] on link "الطلبات المقبولة الطلبات المقبولة 18" at bounding box center [1154, 239] width 261 height 42
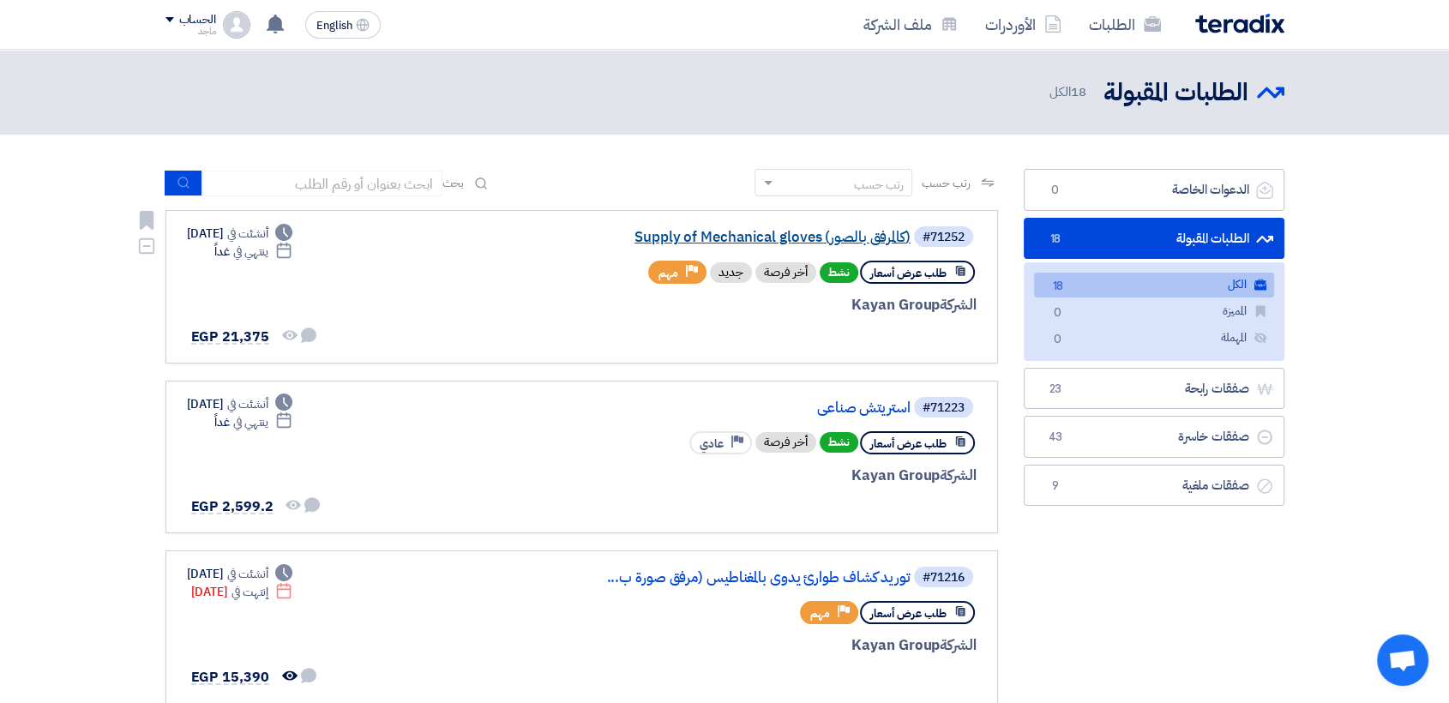
click at [761, 230] on link "Supply of Mechanical gloves (كالمرفق بالصور)" at bounding box center [739, 237] width 343 height 15
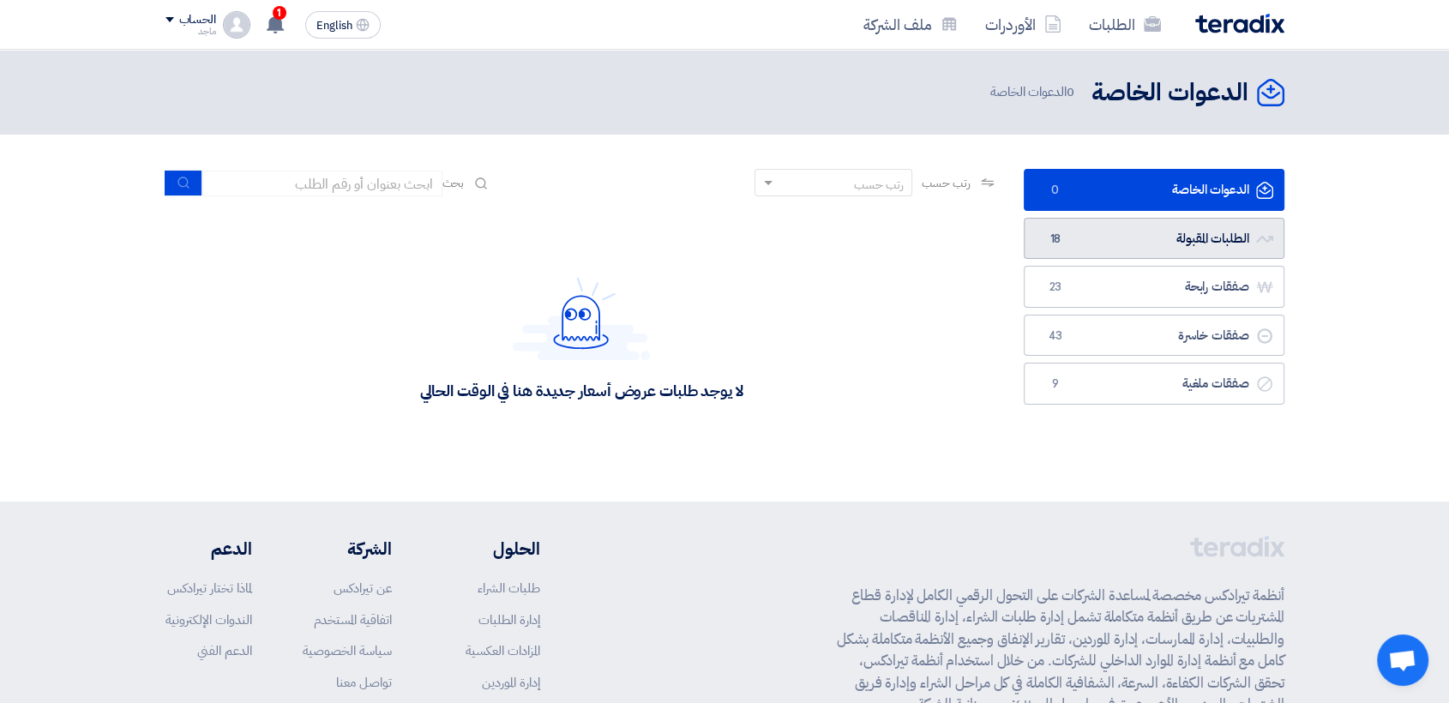
click at [1159, 228] on link "الطلبات المقبولة الطلبات المقبولة 18" at bounding box center [1154, 239] width 261 height 42
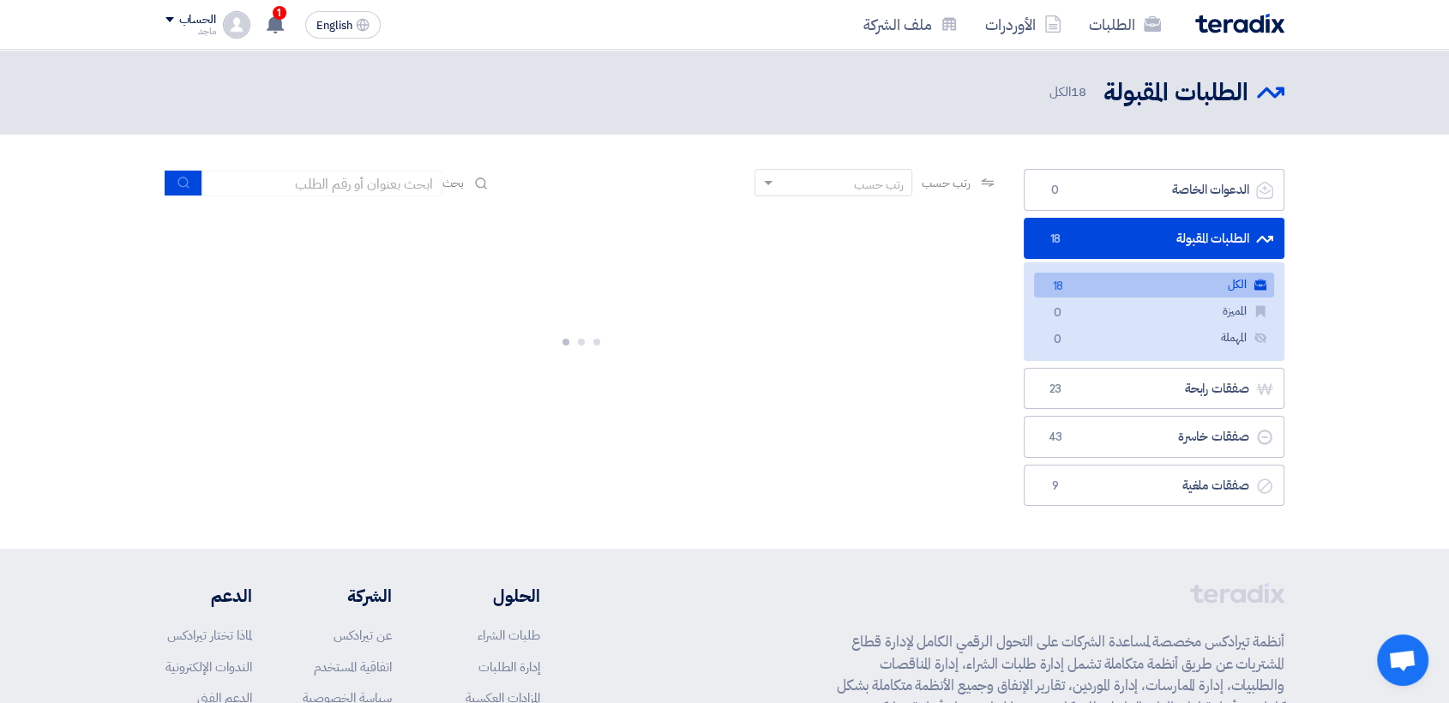
click at [276, 3] on div "الطلبات الأوردرات ملف الشركة English EN 1 عرض سعرك لطلب Supply of Mechanical gl…" at bounding box center [725, 24] width 1145 height 49
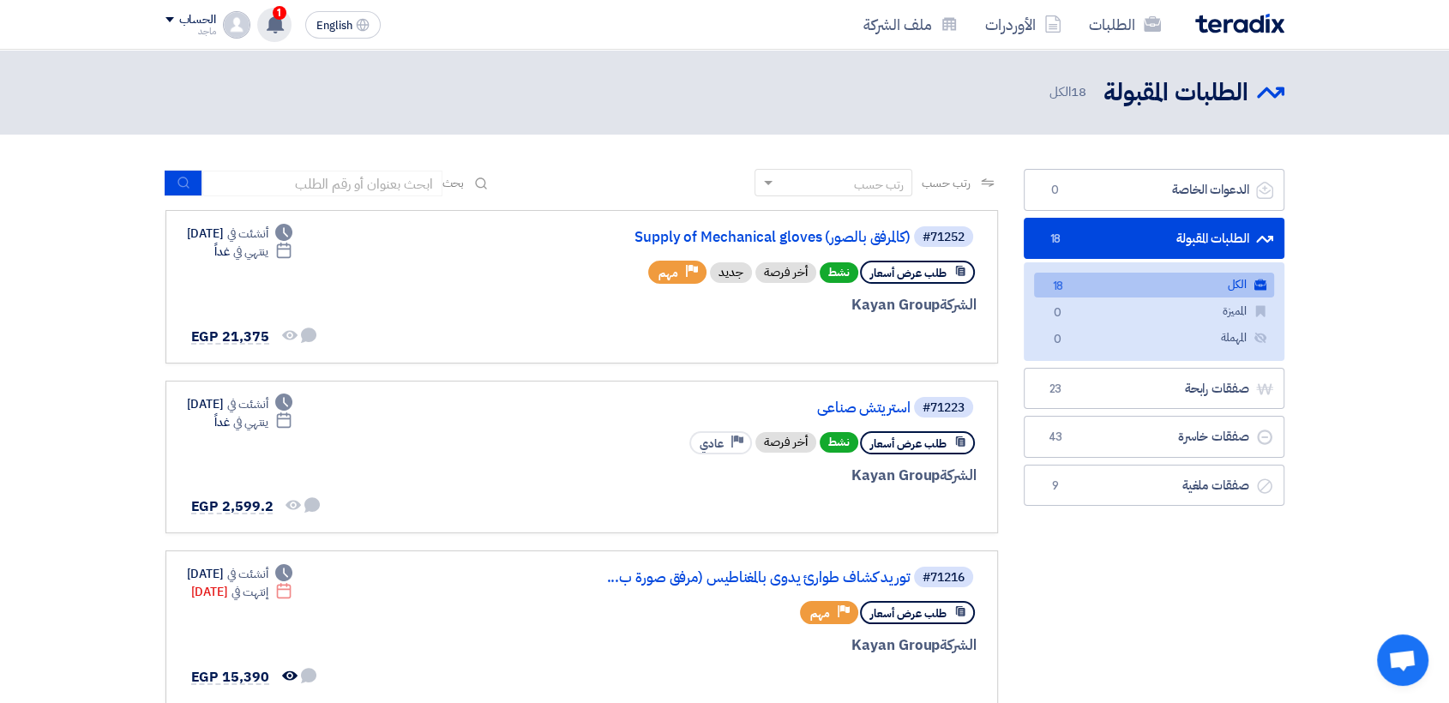
click at [275, 17] on span "1" at bounding box center [280, 13] width 14 height 14
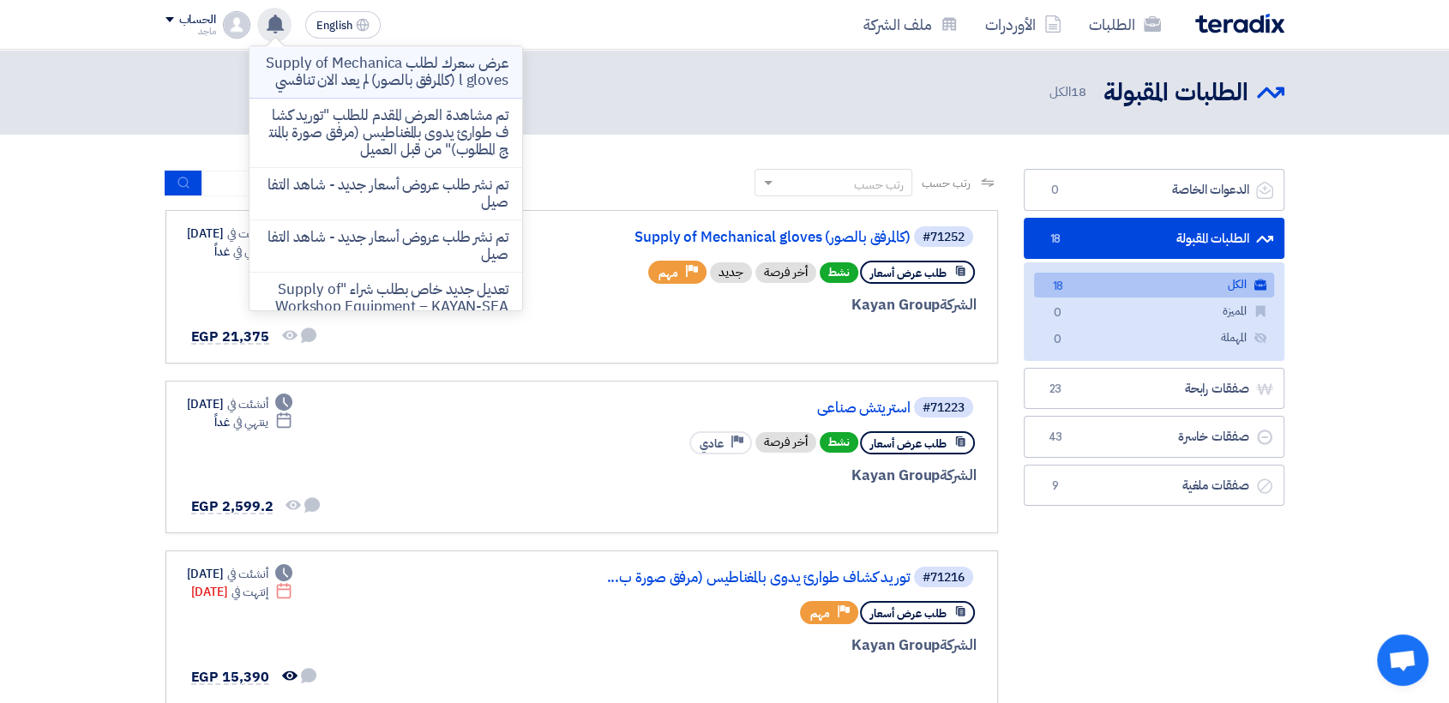
click at [396, 84] on p "عرض سعرك لطلب Supply of Mechanical gloves (كالمرفق بالصور) لم يعد الان تنافسي" at bounding box center [385, 72] width 245 height 34
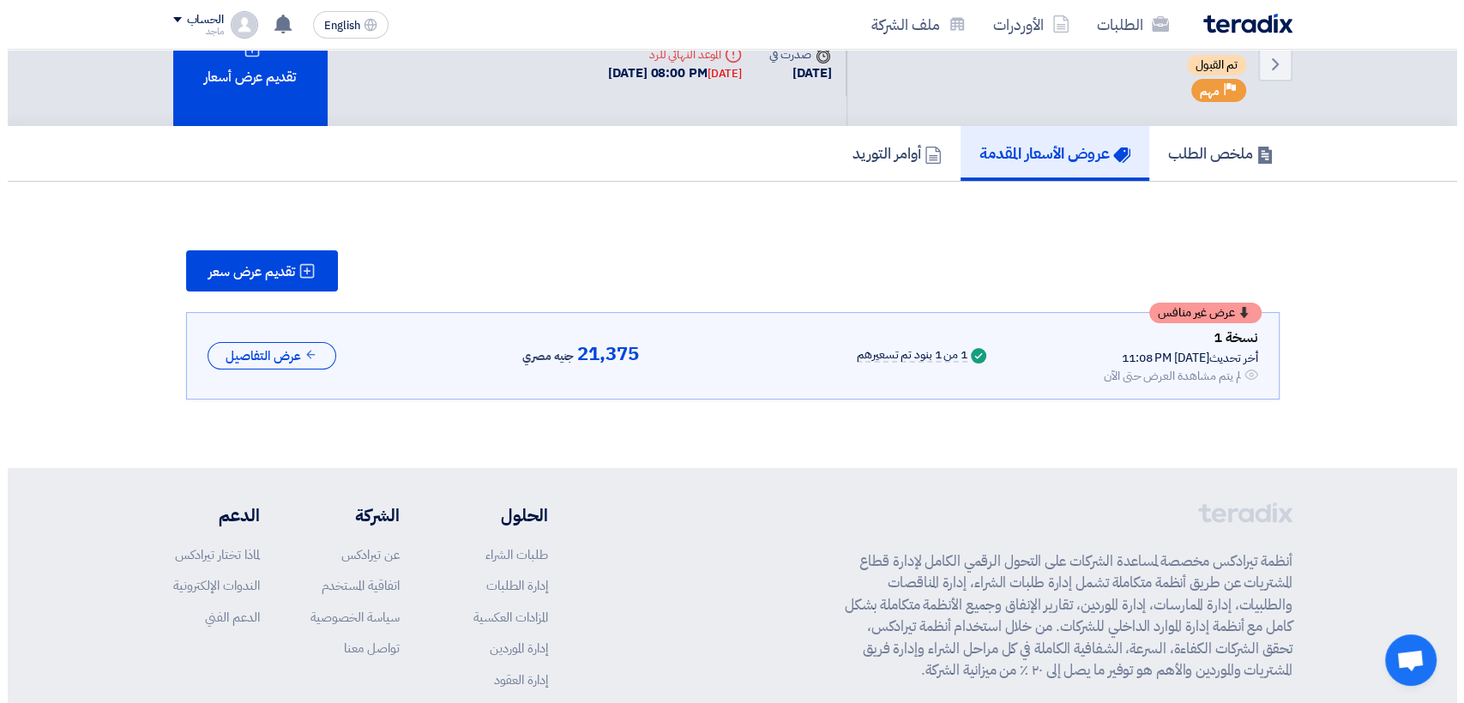
scroll to position [51, 0]
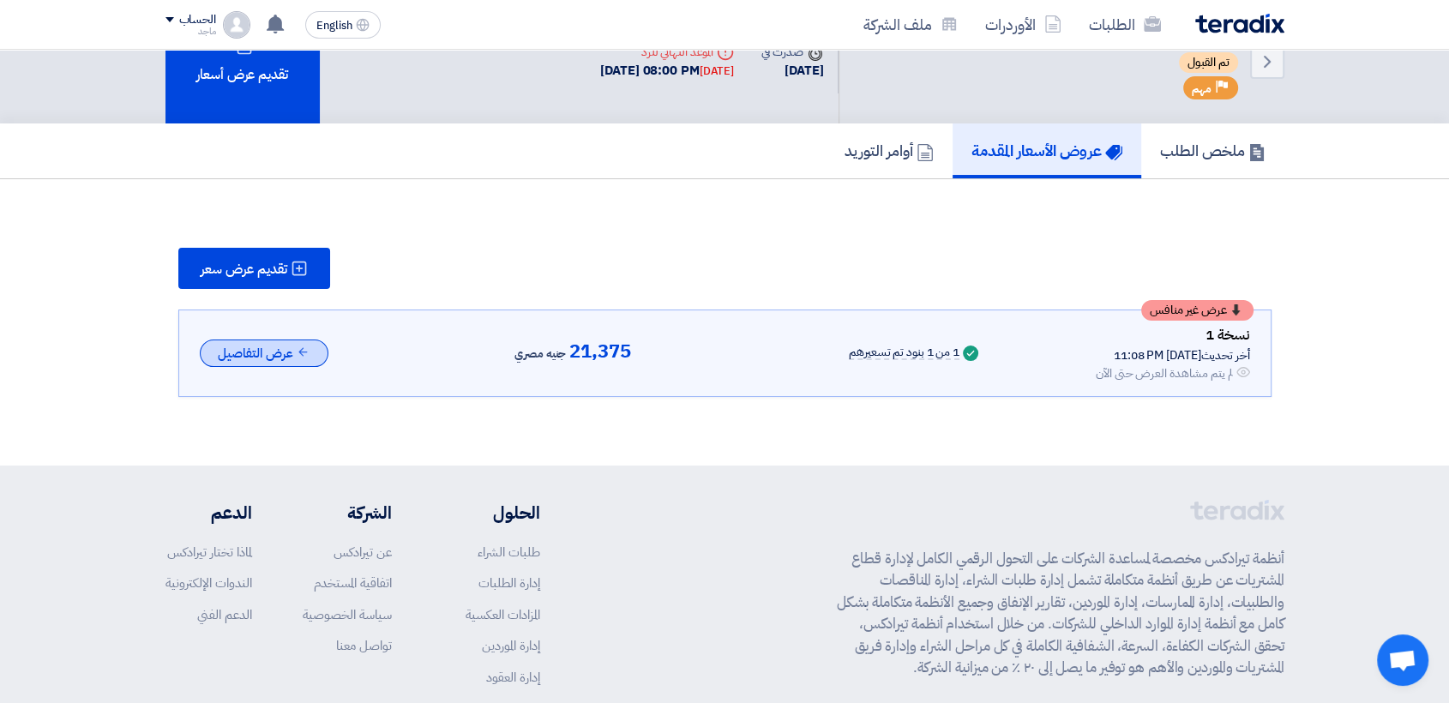
click at [304, 354] on icon at bounding box center [303, 352] width 13 height 13
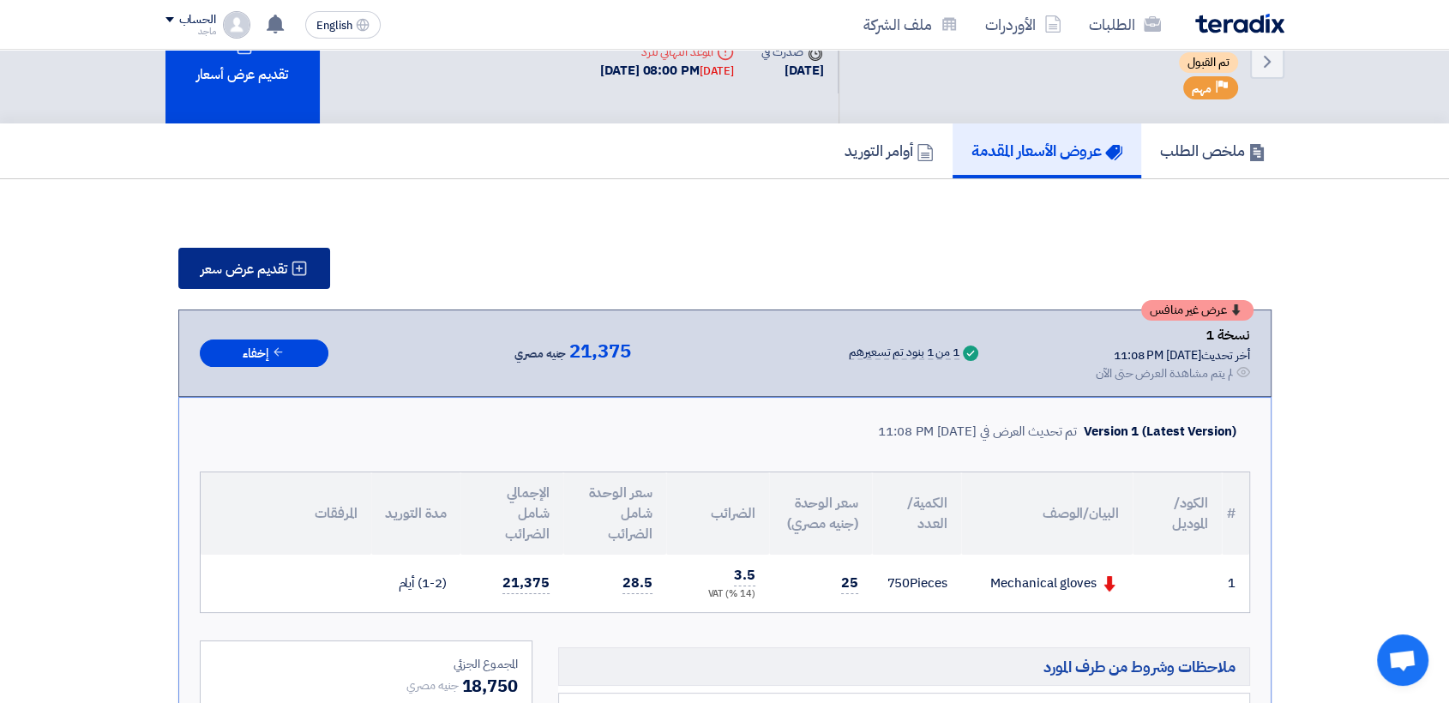
click at [294, 260] on icon at bounding box center [299, 268] width 17 height 17
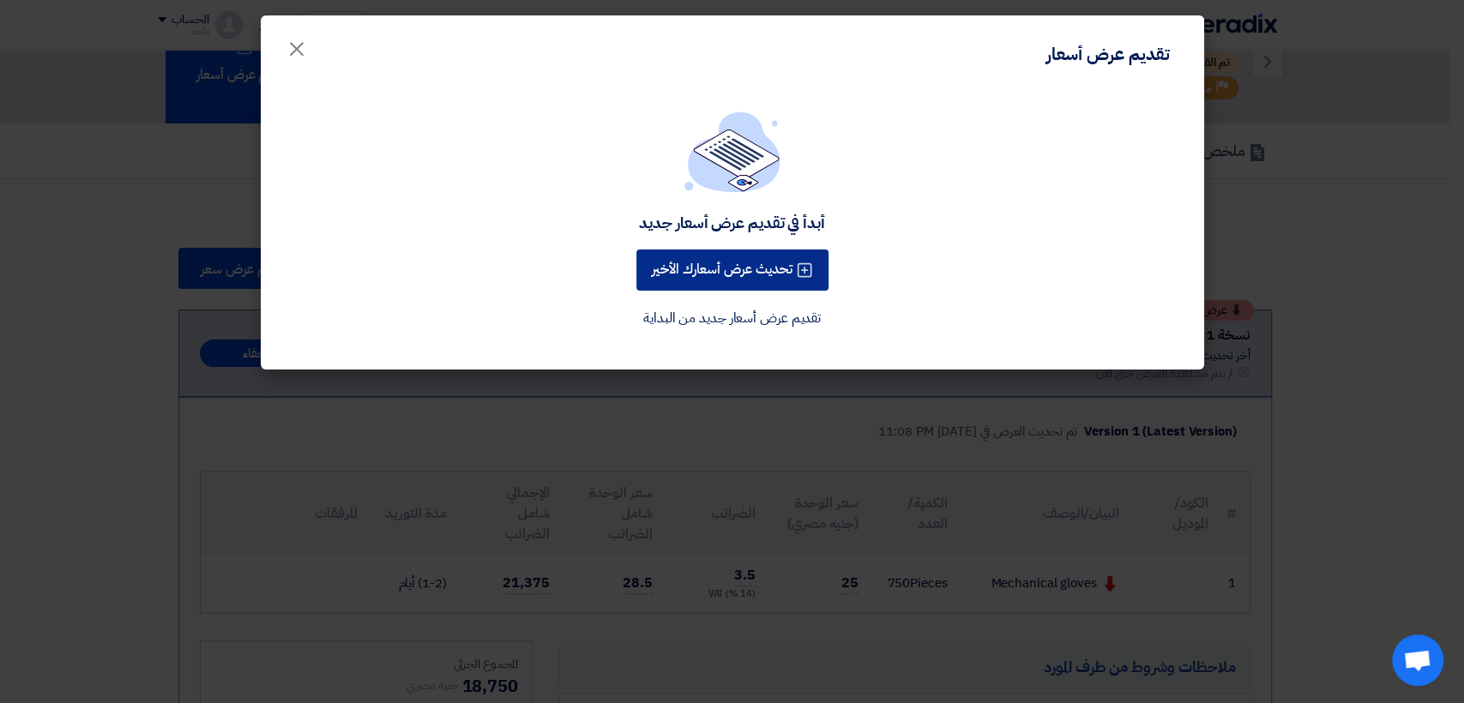
click at [708, 267] on button "تحديث عرض أسعارك الأخير" at bounding box center [732, 270] width 192 height 41
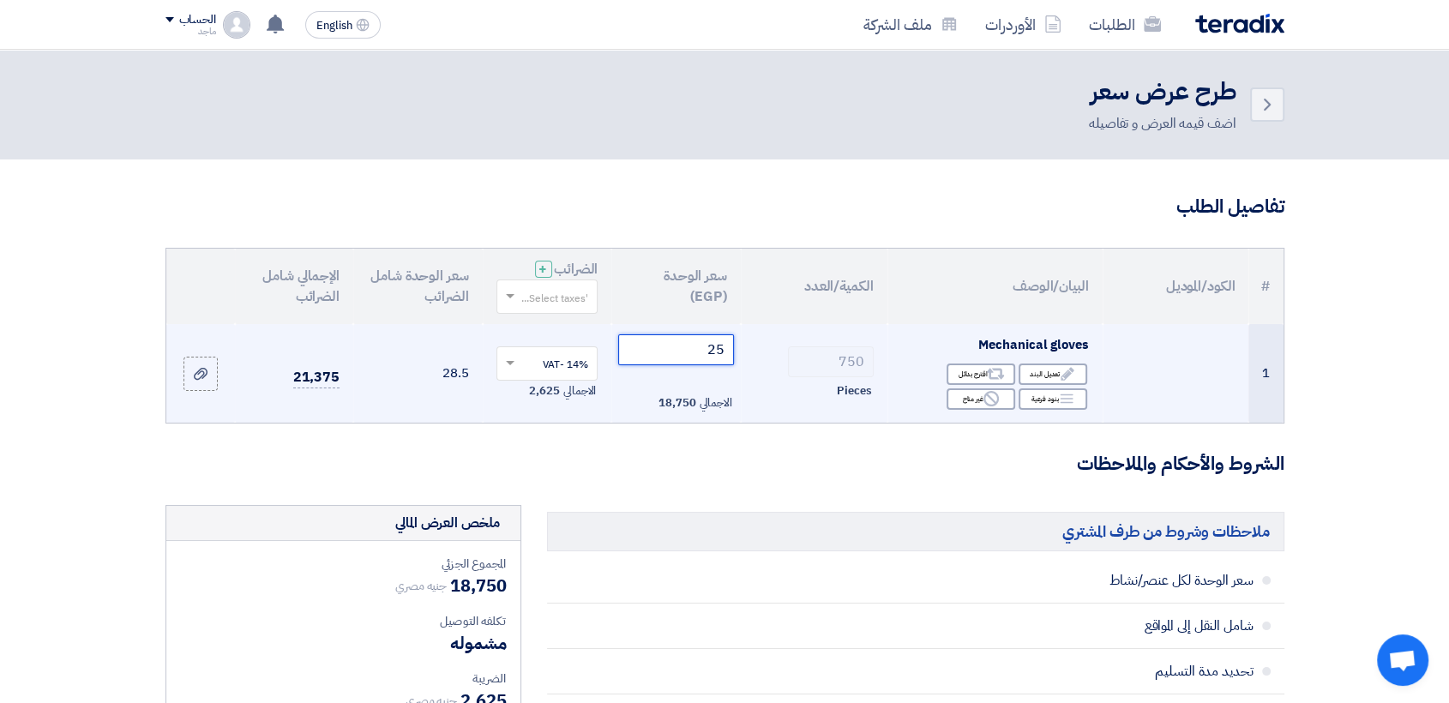
click at [676, 355] on input "25" at bounding box center [676, 349] width 116 height 31
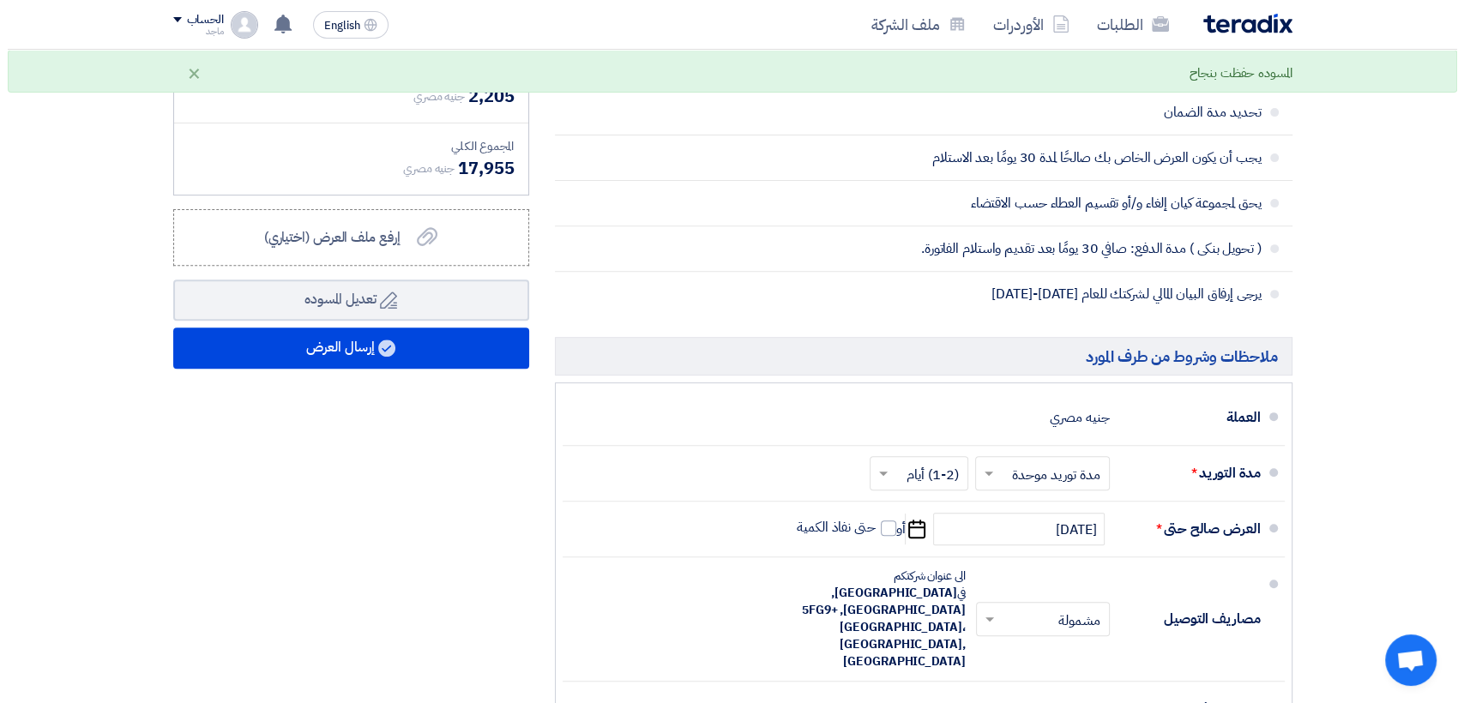
scroll to position [607, 0]
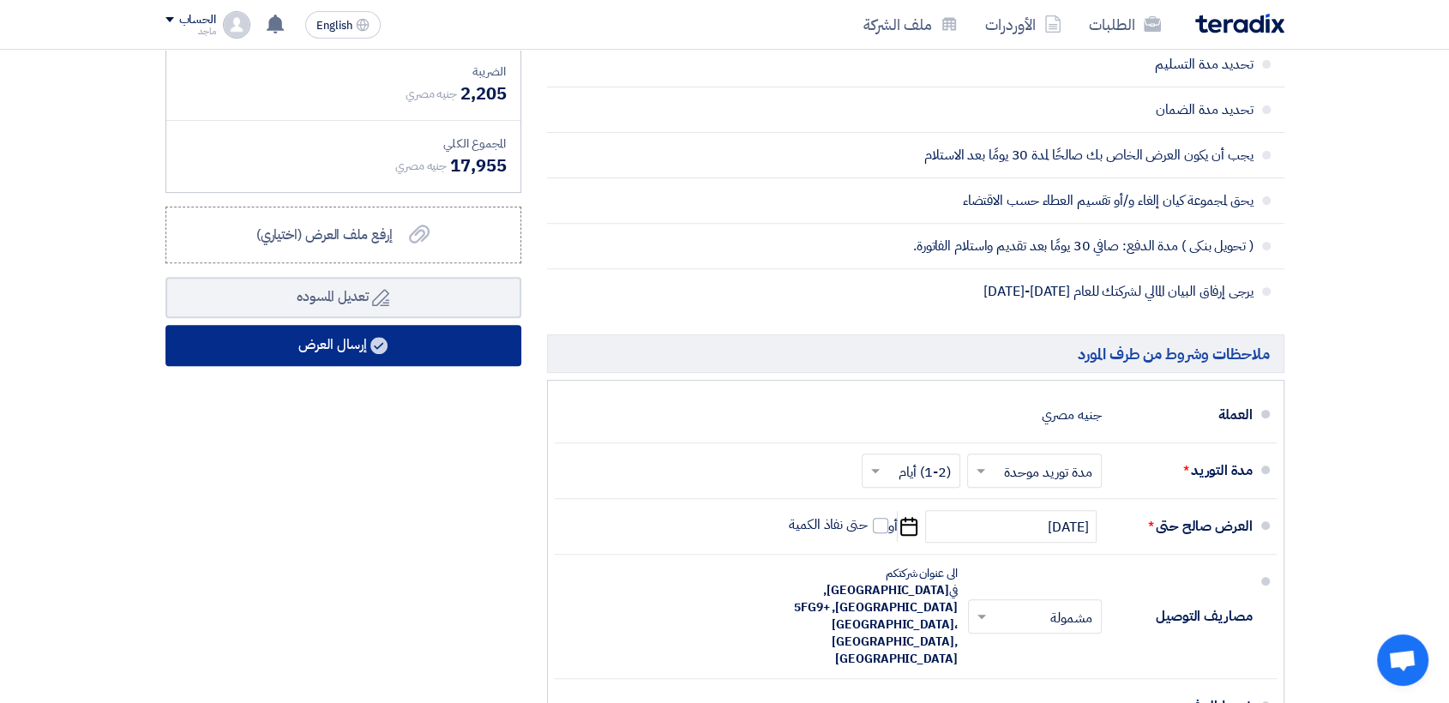
type input "21"
click at [295, 345] on button "إرسال العرض" at bounding box center [343, 345] width 356 height 41
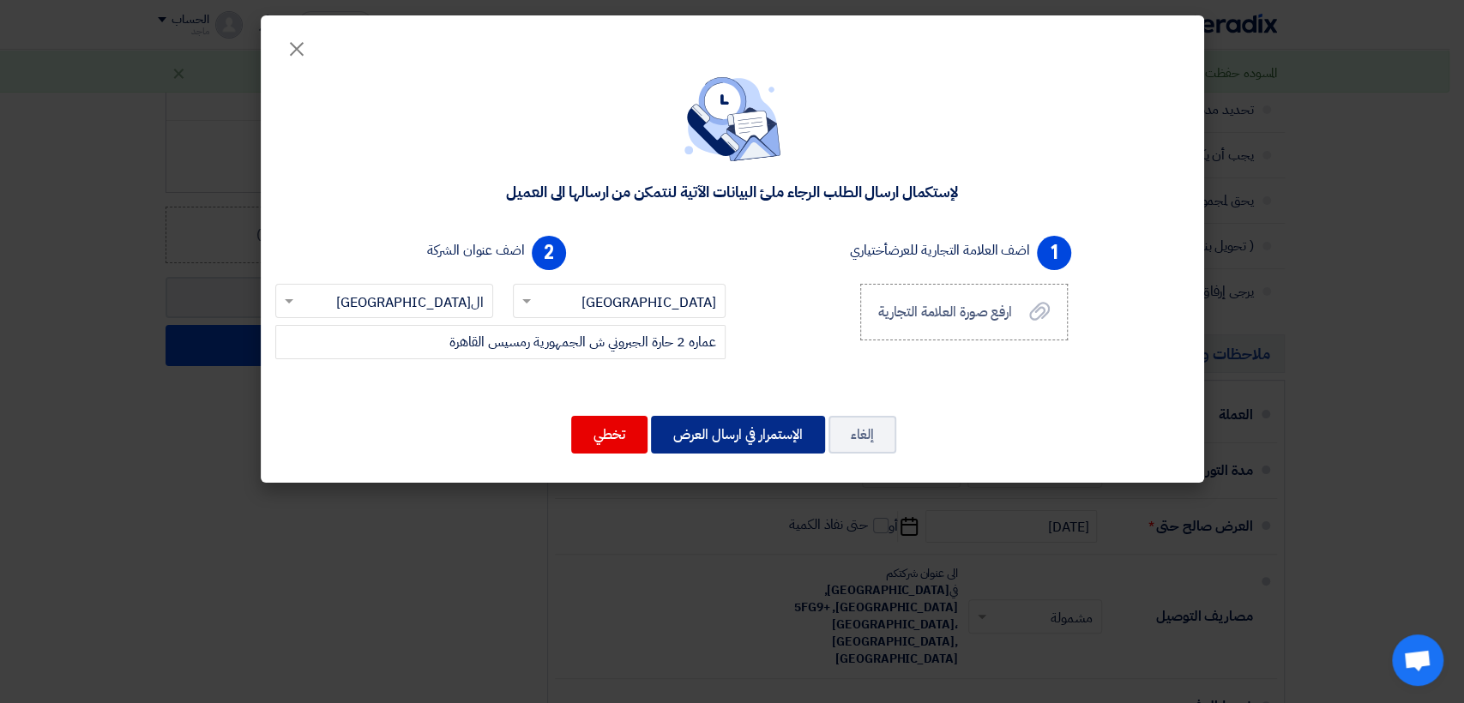
click at [713, 434] on button "الإستمرار في ارسال العرض" at bounding box center [738, 435] width 174 height 38
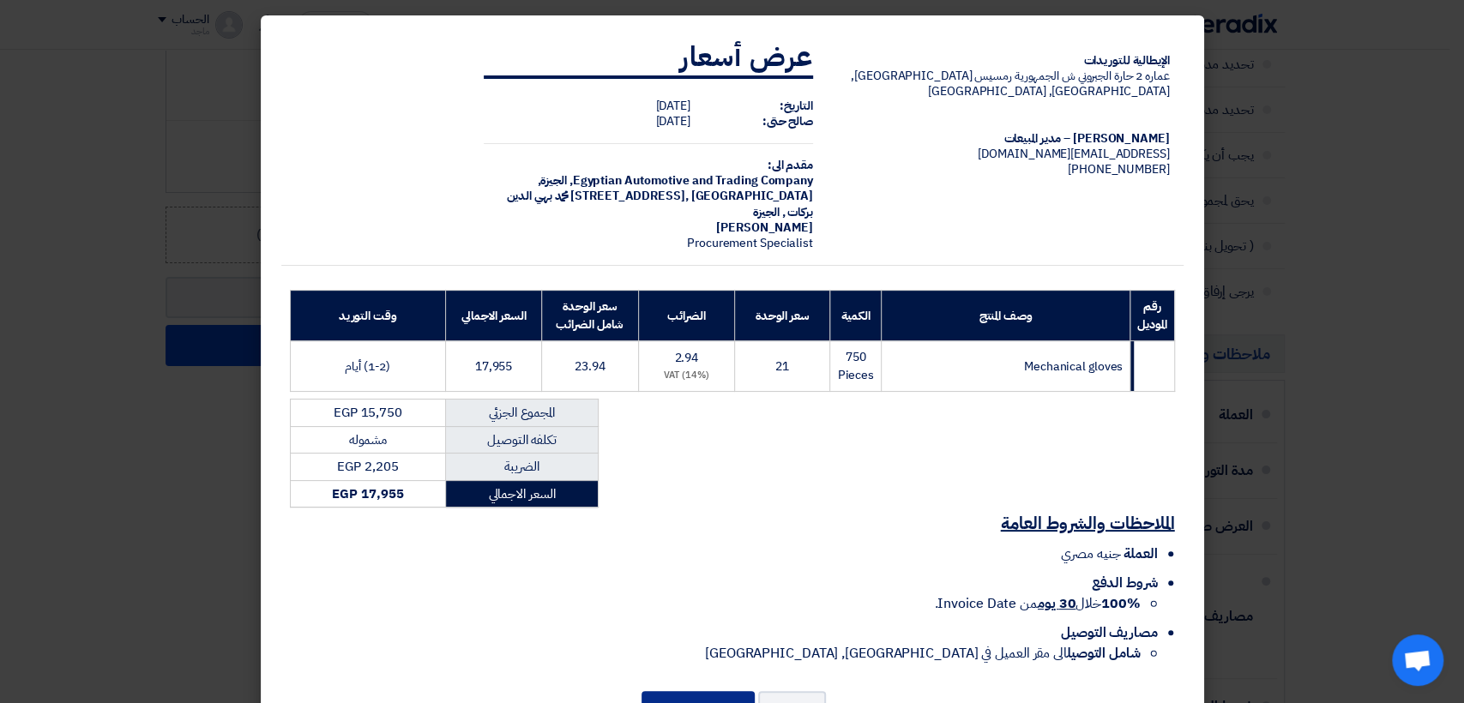
click at [707, 691] on button "إرسال العرض" at bounding box center [697, 710] width 113 height 38
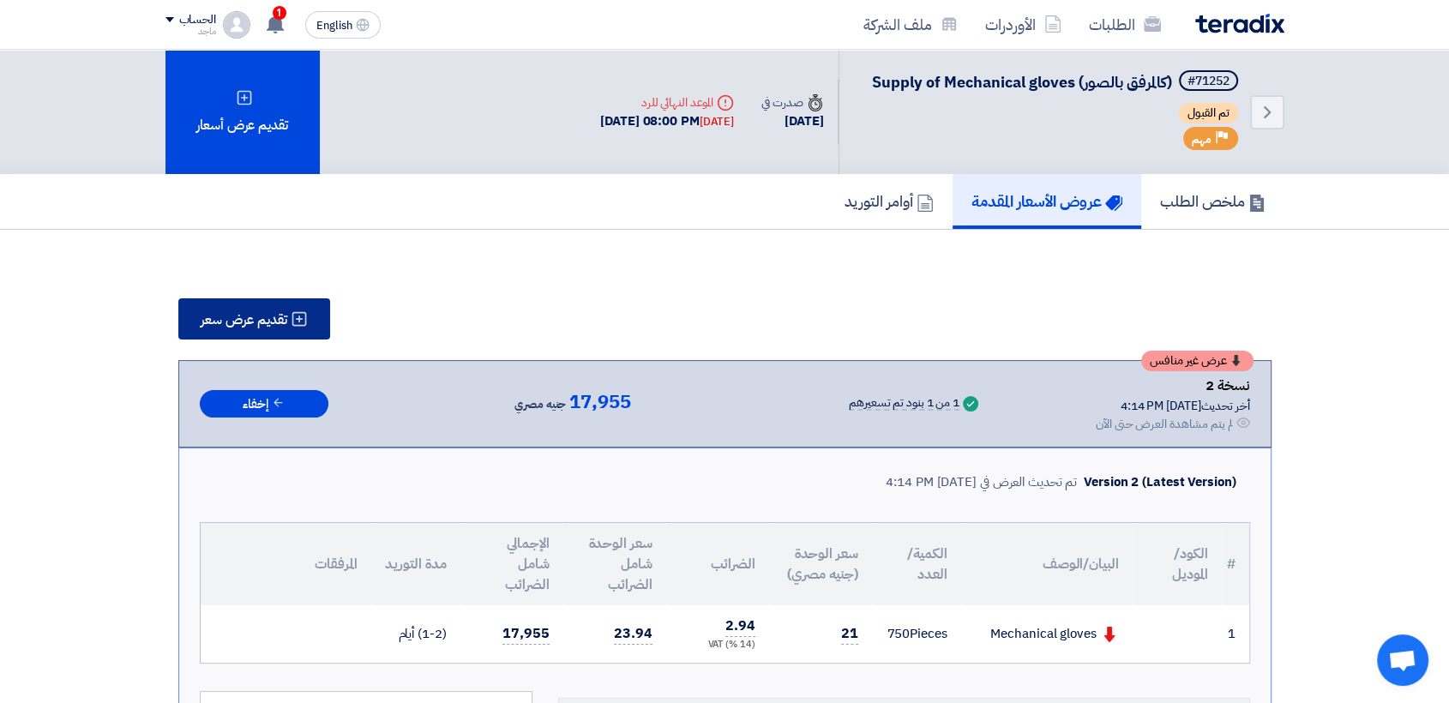
click at [256, 324] on span "تقديم عرض سعر" at bounding box center [244, 320] width 87 height 14
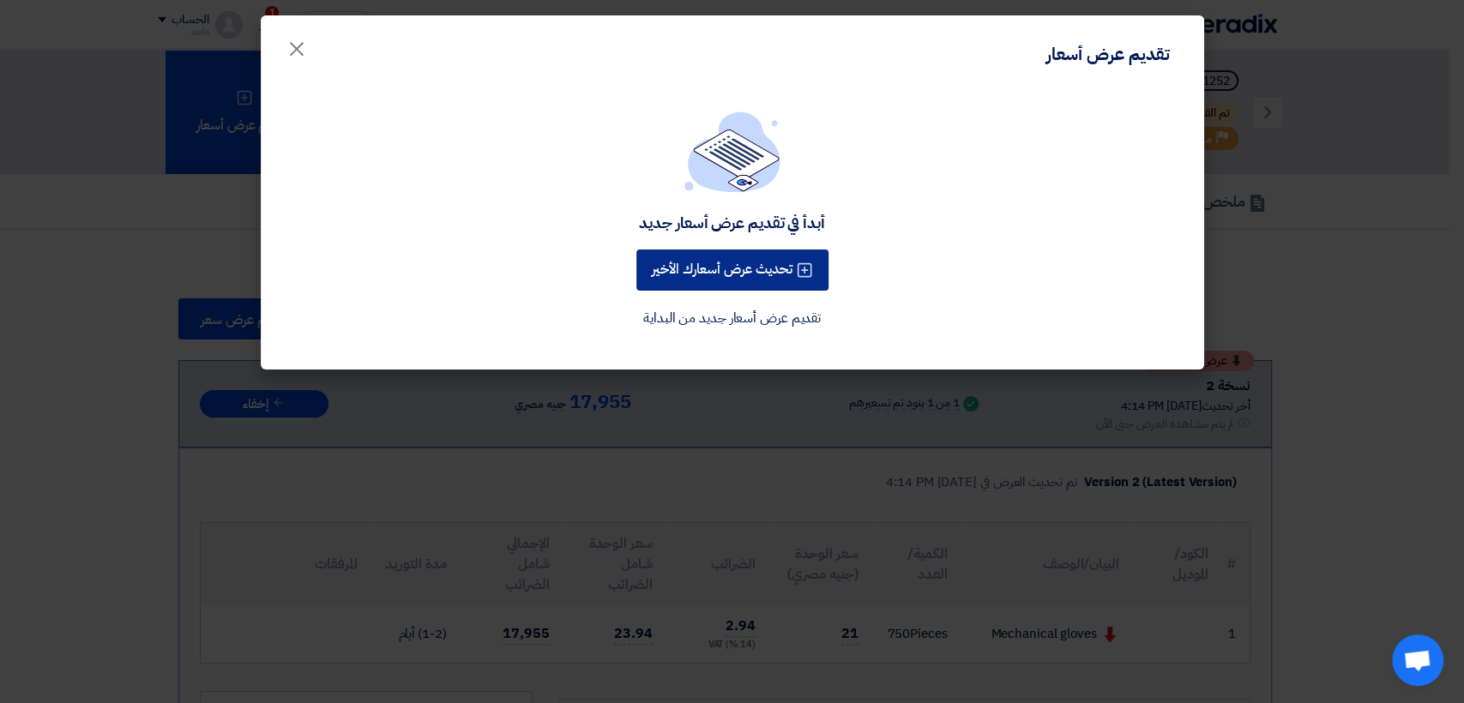
click at [732, 266] on button "تحديث عرض أسعارك الأخير" at bounding box center [732, 270] width 192 height 41
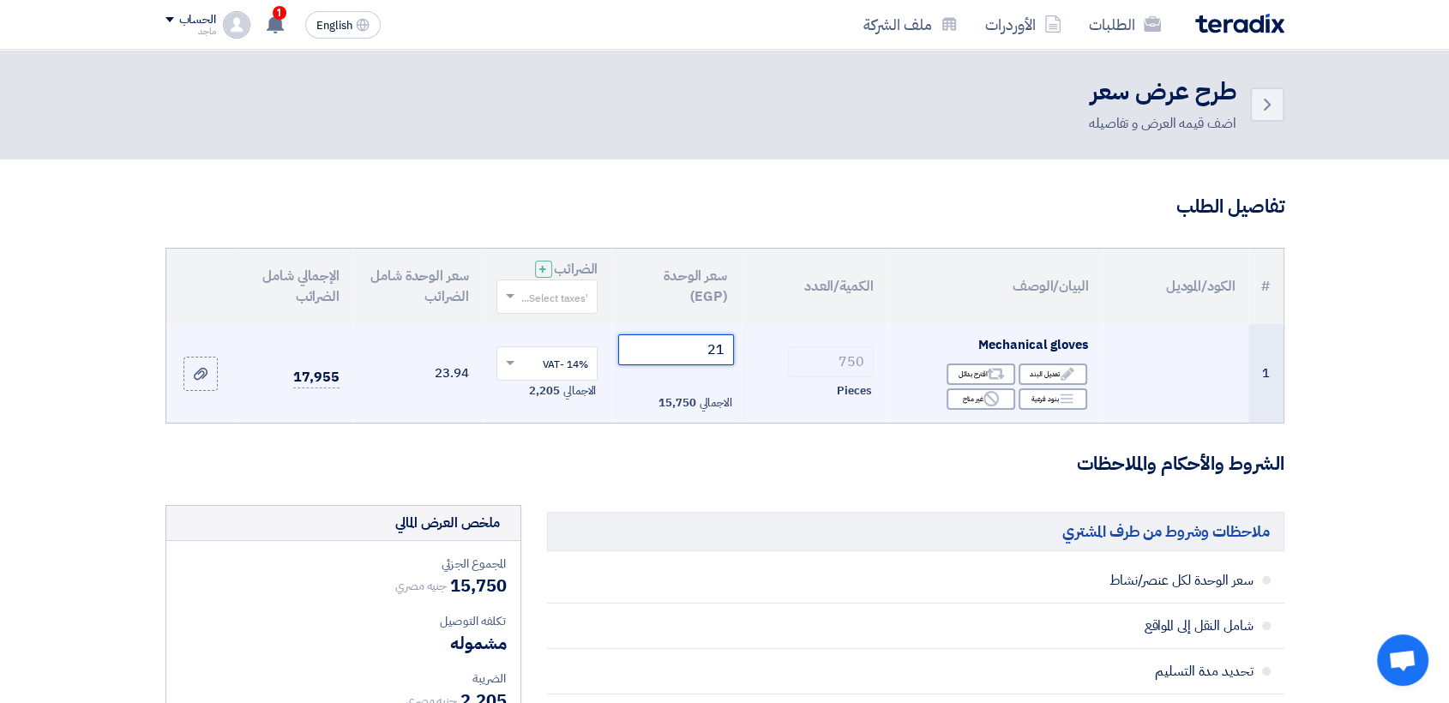
click at [665, 352] on input "21" at bounding box center [676, 349] width 116 height 31
type input "2"
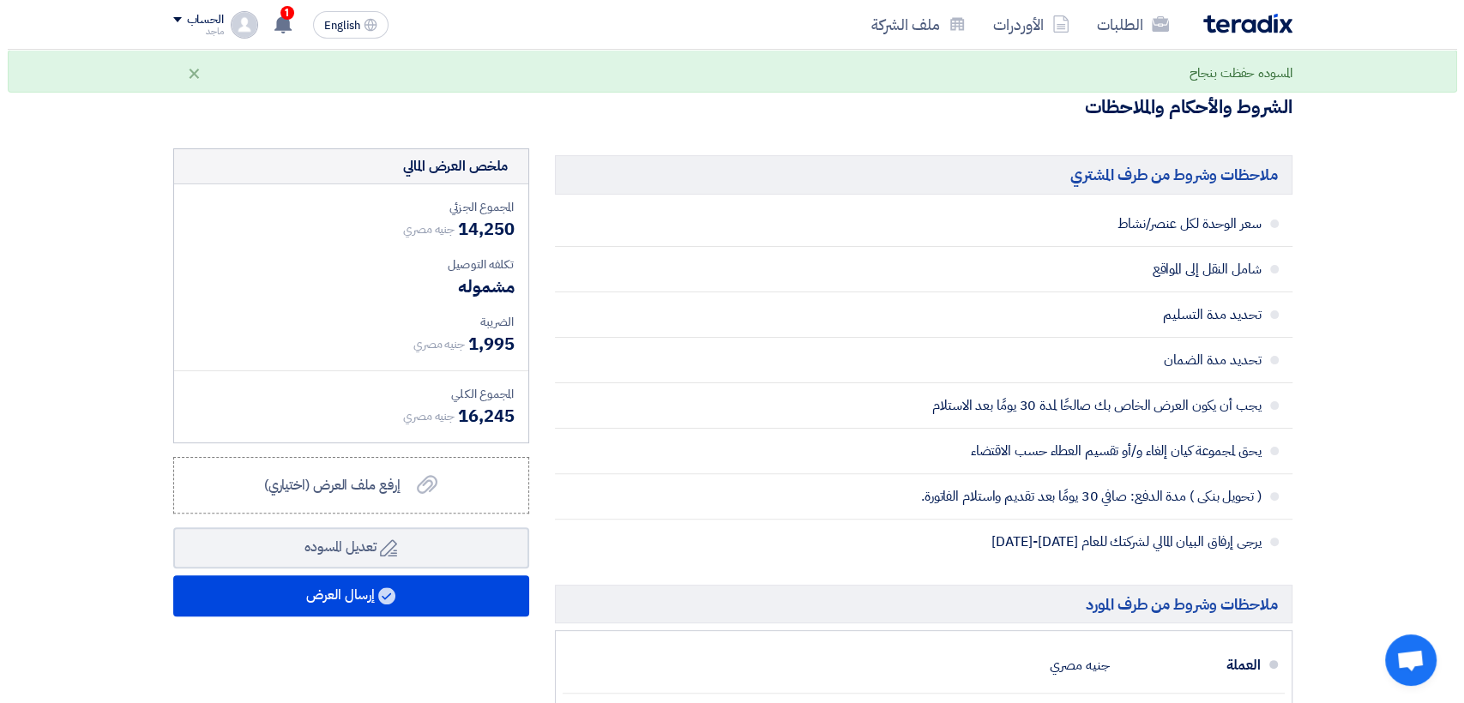
scroll to position [381, 0]
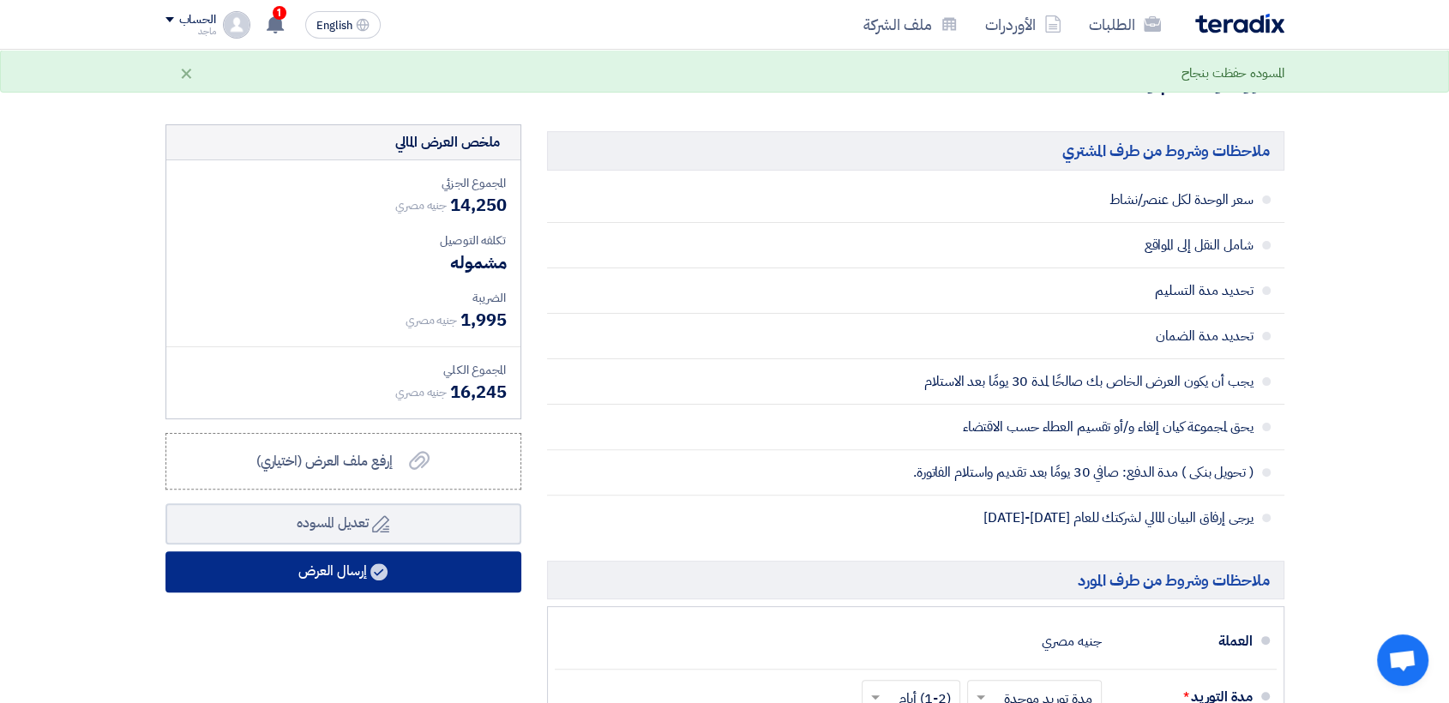
type input "19"
click at [427, 562] on button "إرسال العرض" at bounding box center [343, 571] width 356 height 41
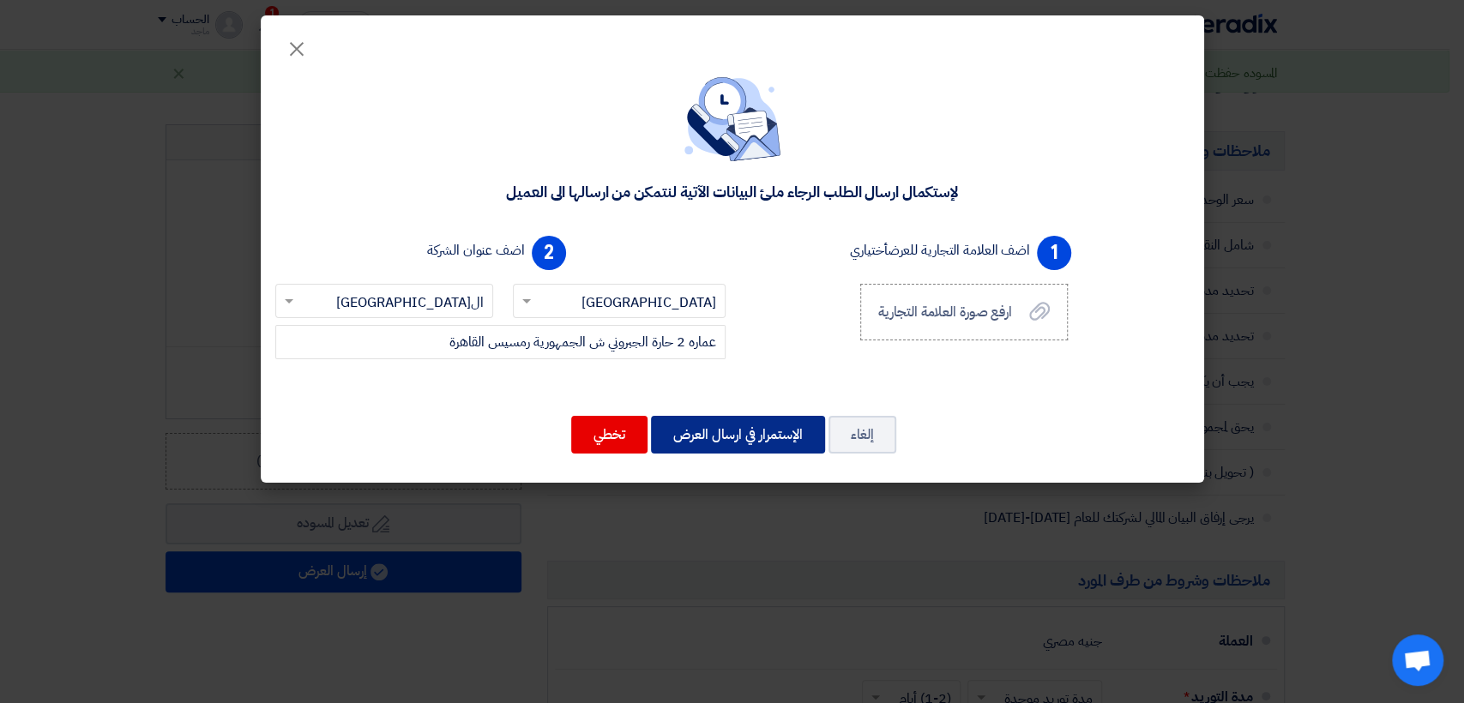
click at [743, 432] on button "الإستمرار في ارسال العرض" at bounding box center [738, 435] width 174 height 38
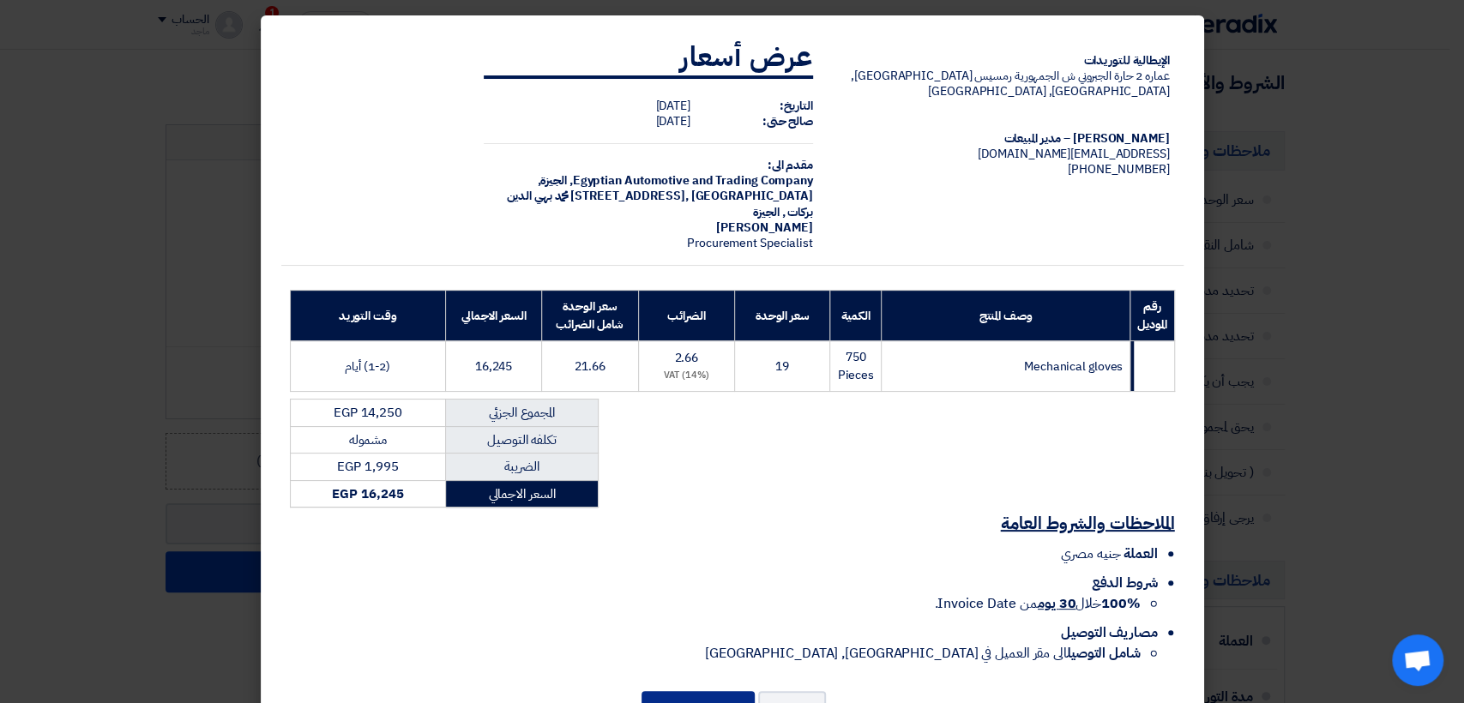
click at [686, 691] on button "إرسال العرض" at bounding box center [697, 710] width 113 height 38
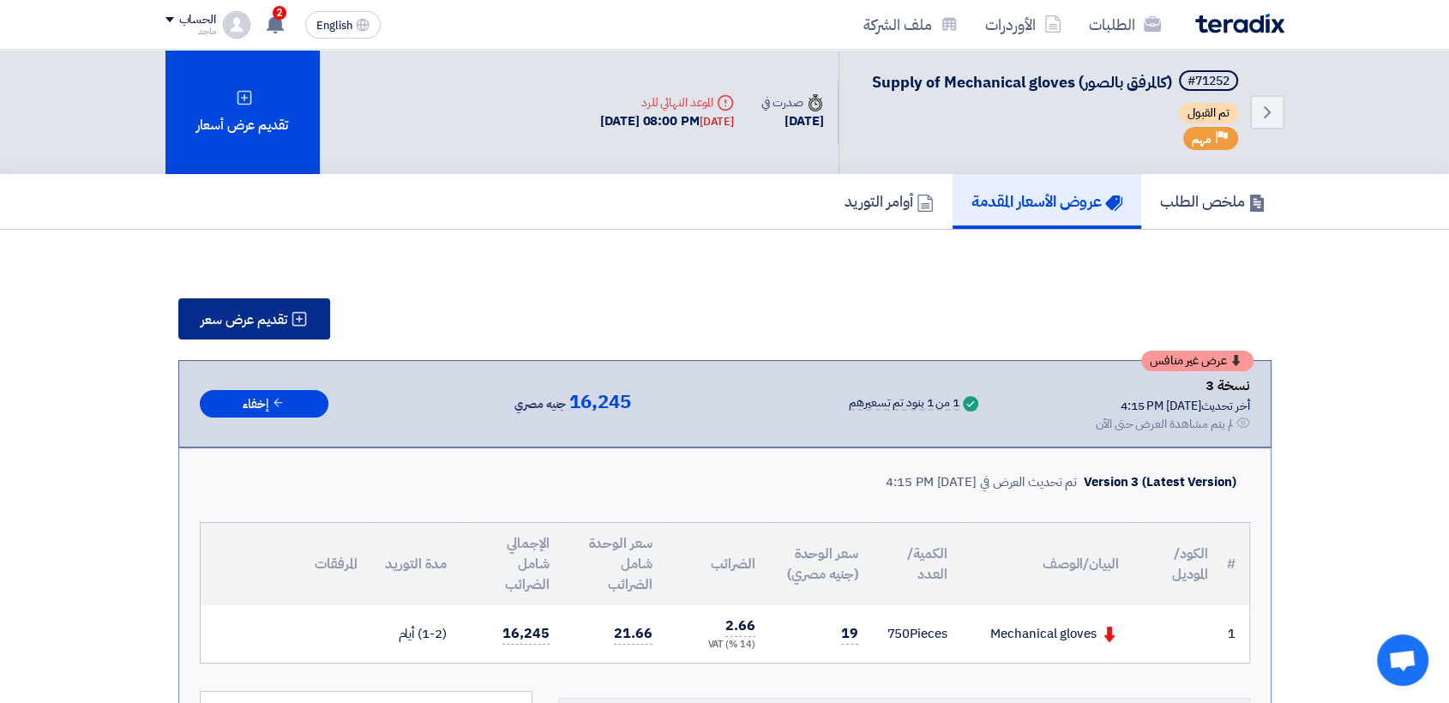
click at [286, 316] on span "تقديم عرض سعر" at bounding box center [244, 320] width 87 height 14
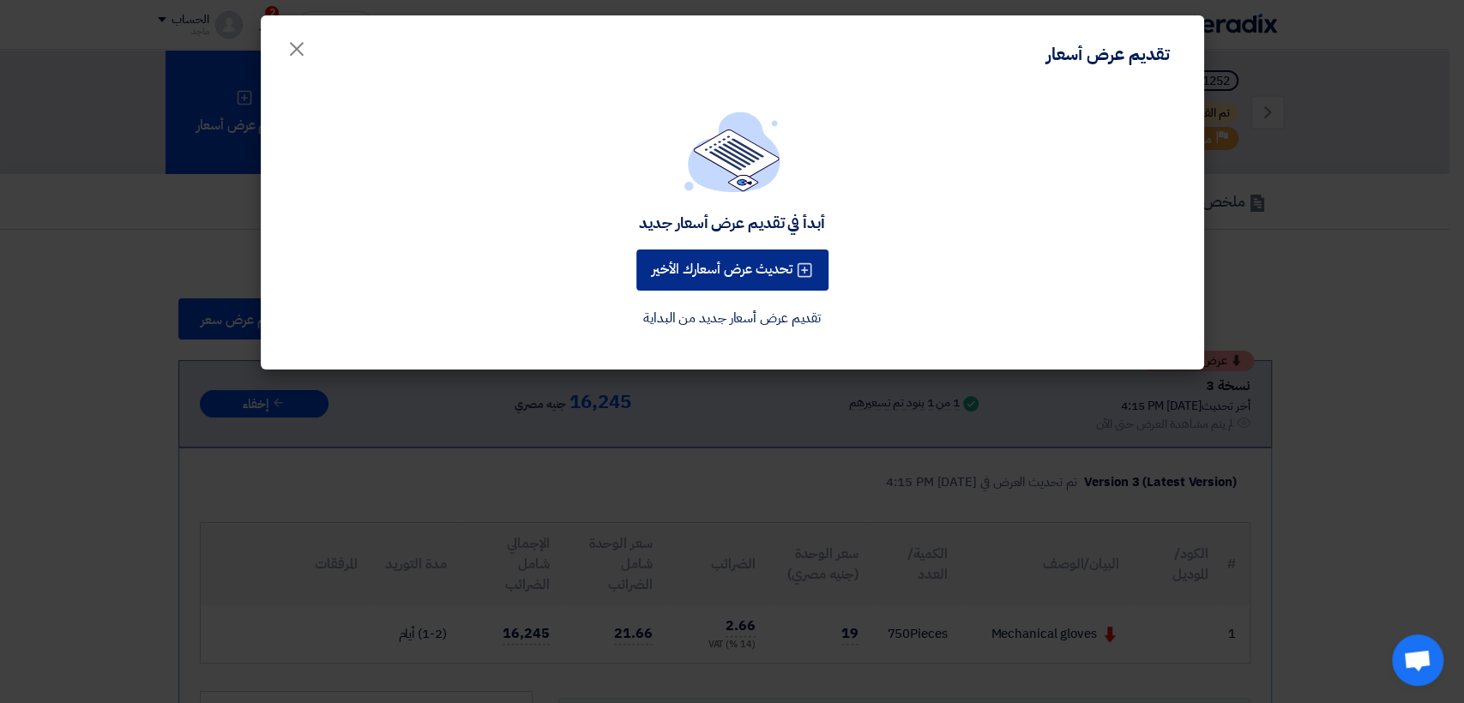
click at [678, 262] on button "تحديث عرض أسعارك الأخير" at bounding box center [732, 270] width 192 height 41
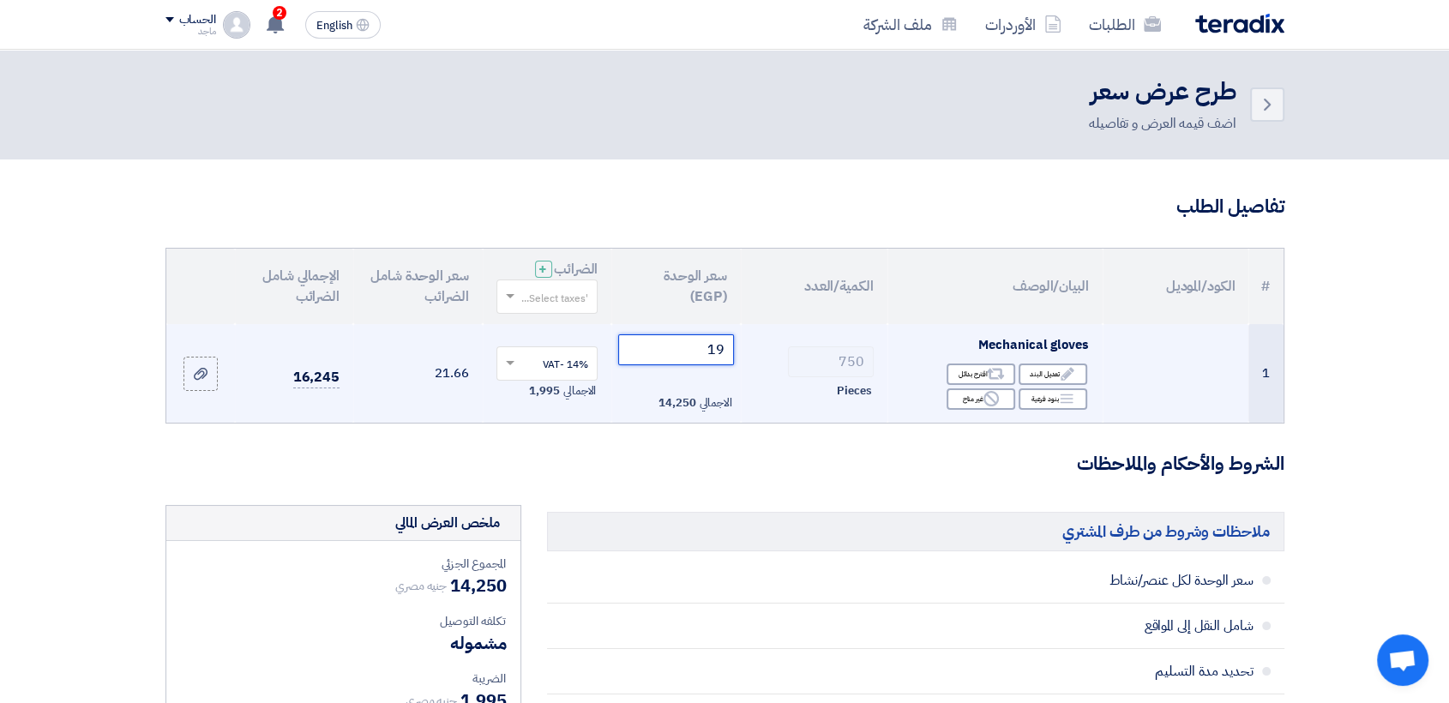
click at [694, 347] on input "19" at bounding box center [676, 349] width 116 height 31
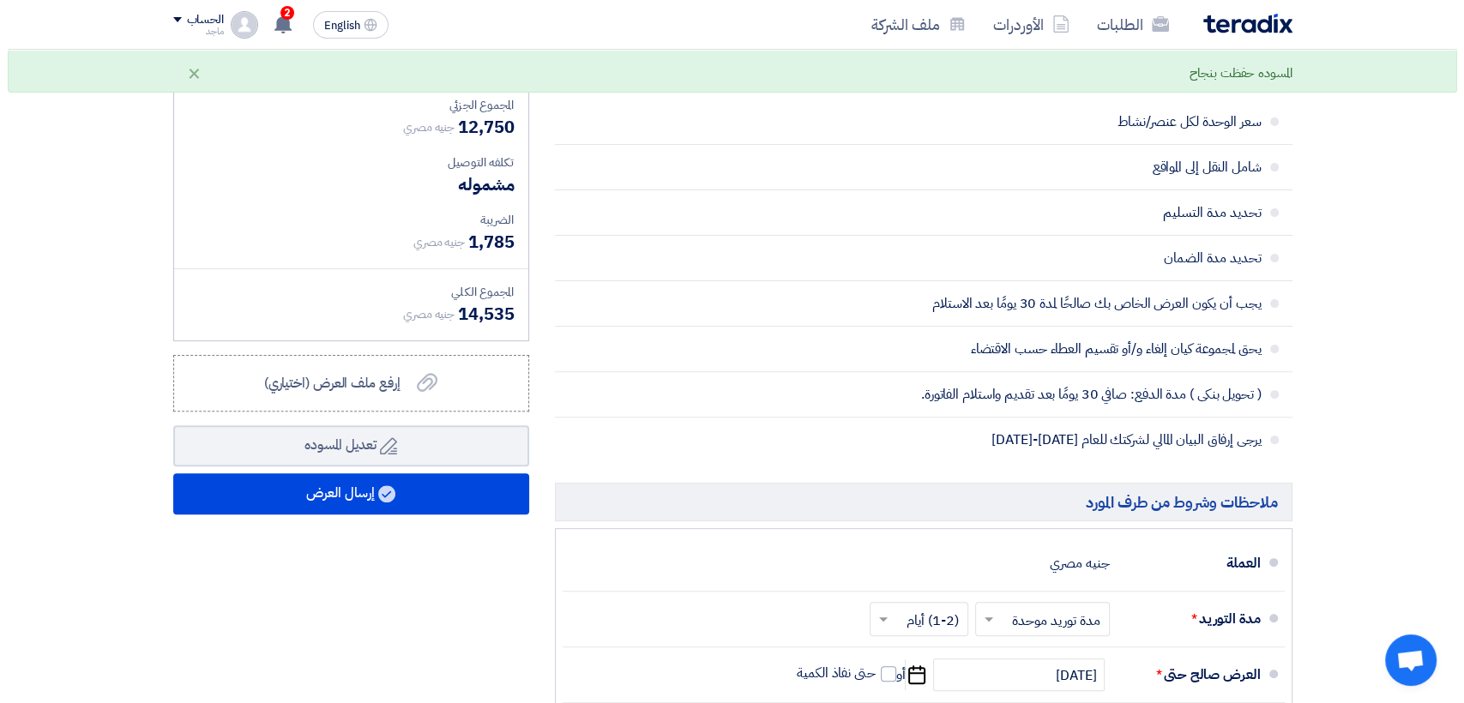
scroll to position [480, 0]
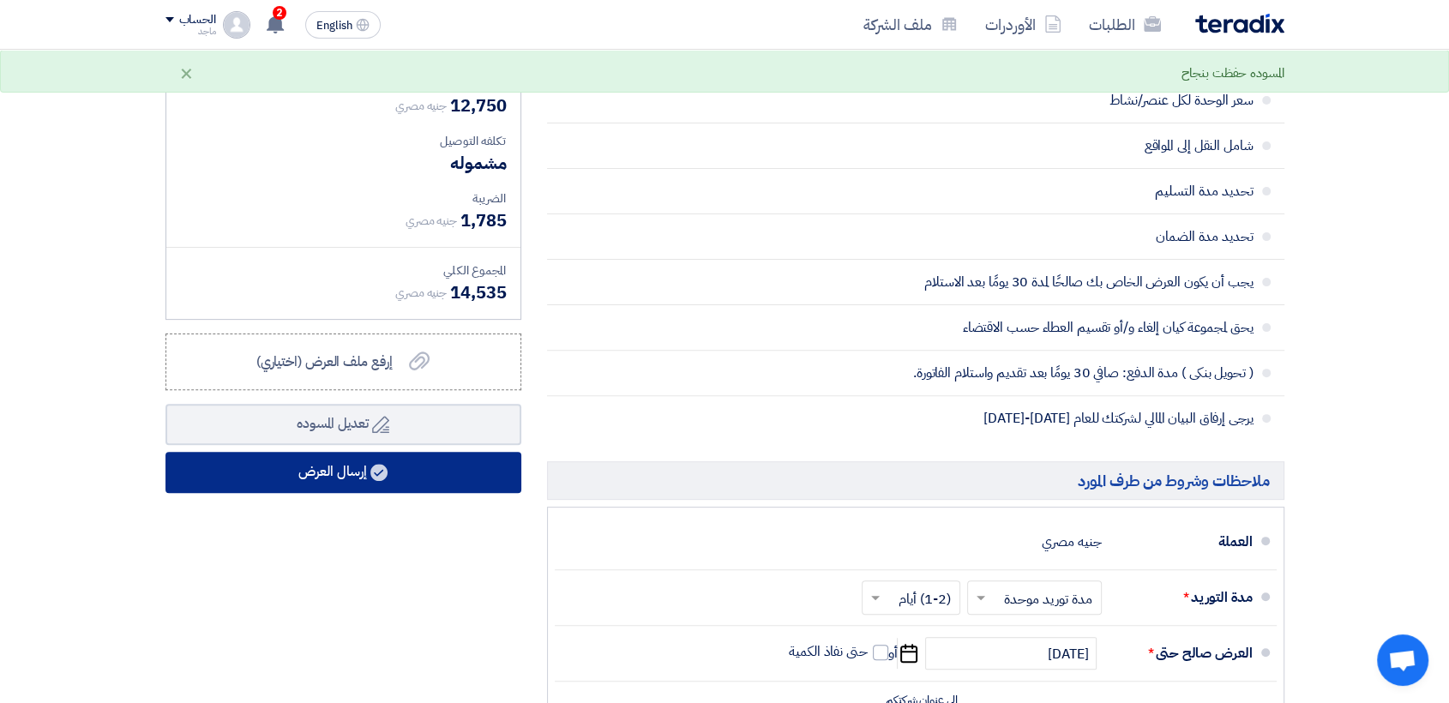
type input "17"
click at [283, 481] on button "إرسال العرض" at bounding box center [343, 472] width 356 height 41
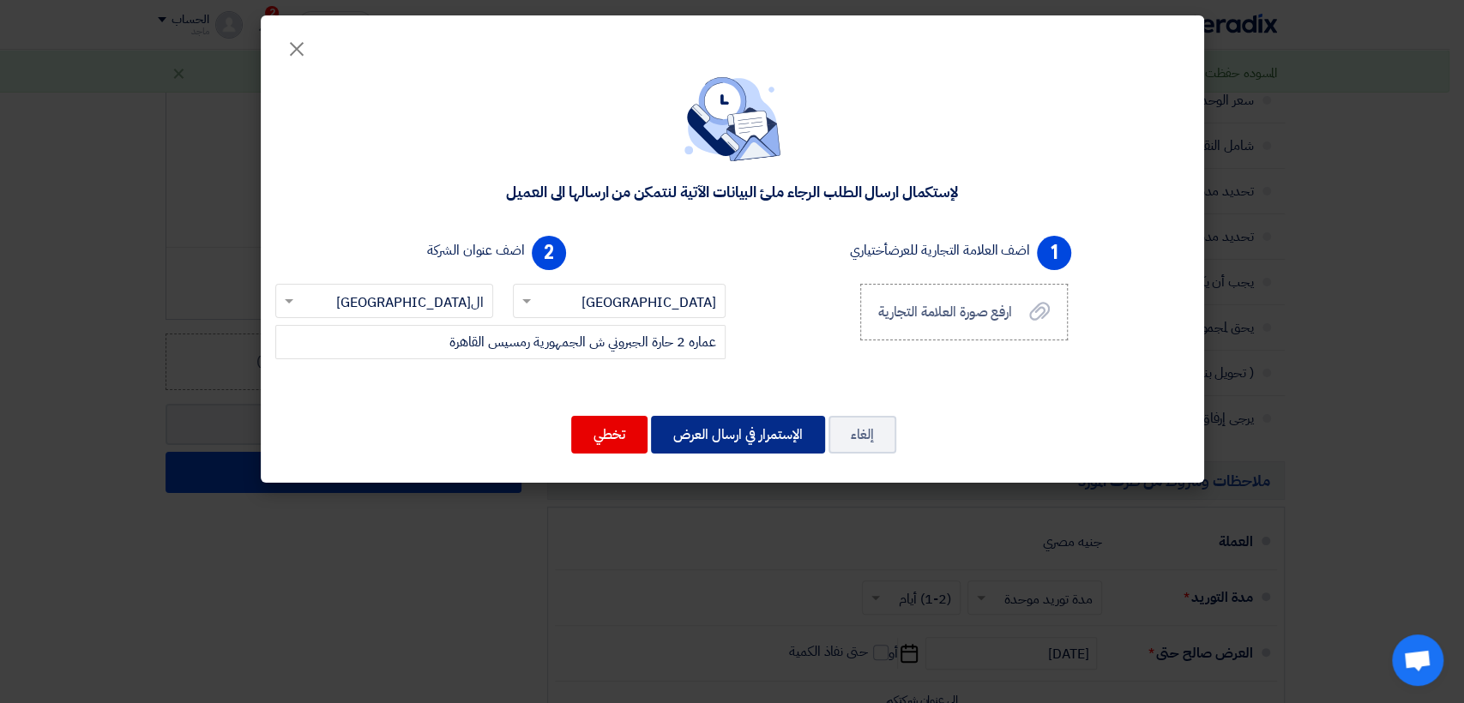
click at [743, 440] on button "الإستمرار في ارسال العرض" at bounding box center [738, 435] width 174 height 38
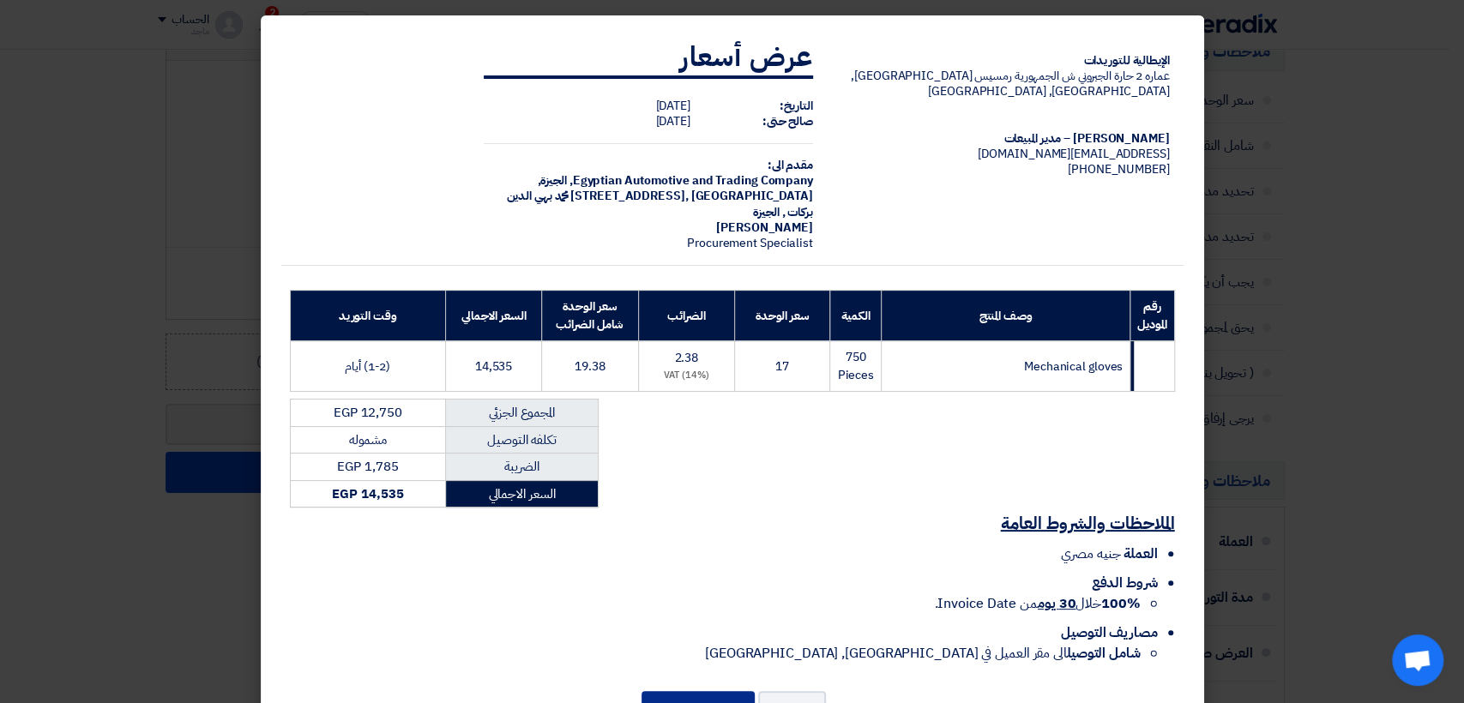
click at [696, 691] on button "إرسال العرض" at bounding box center [697, 710] width 113 height 38
